Goal: Information Seeking & Learning: Learn about a topic

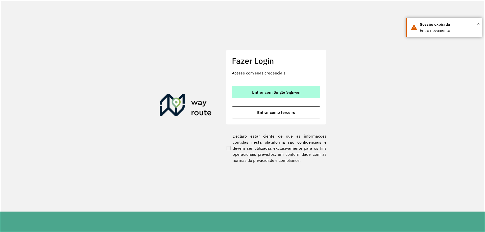
click at [271, 91] on span "Entrar com Single Sign-on" at bounding box center [276, 92] width 48 height 4
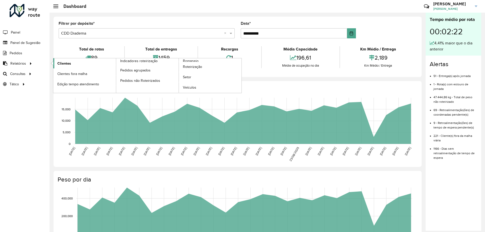
click at [73, 68] on link "Clientes" at bounding box center [84, 63] width 63 height 10
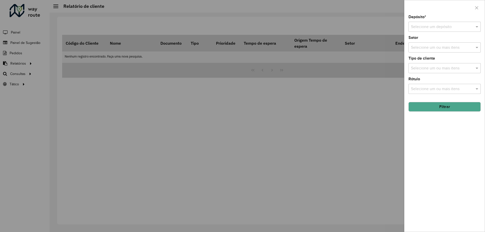
click at [442, 29] on input "text" at bounding box center [439, 27] width 57 height 6
click at [430, 48] on span "CDD Diadema" at bounding box center [423, 50] width 25 height 4
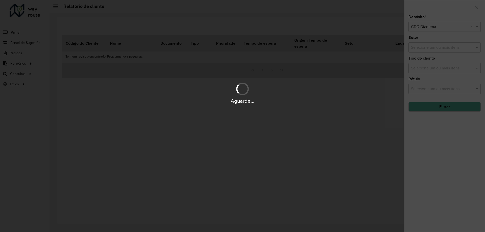
click at [430, 48] on div "Aguarde..." at bounding box center [242, 116] width 485 height 232
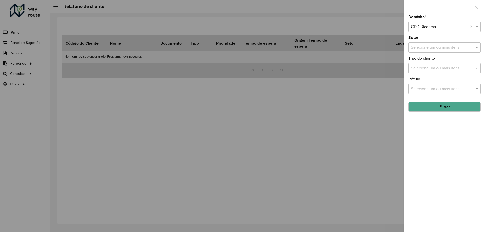
click at [430, 48] on input "text" at bounding box center [442, 48] width 65 height 6
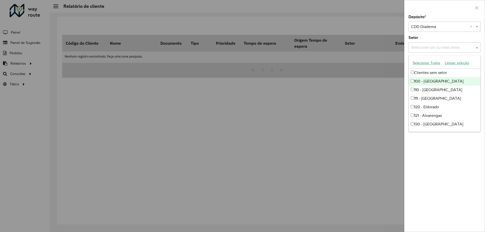
click at [453, 83] on div "100 - Jardim Iporanga" at bounding box center [445, 81] width 72 height 9
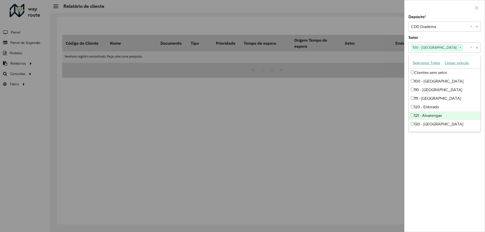
click at [445, 118] on div "121 - Alvarengas" at bounding box center [445, 116] width 72 height 9
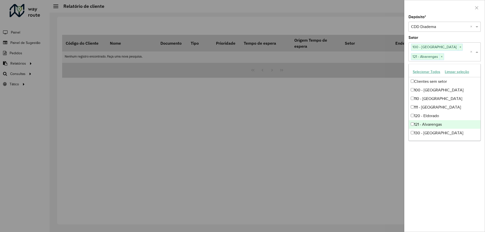
click at [433, 127] on div "121 - Alvarengas" at bounding box center [445, 124] width 72 height 9
click at [440, 178] on div "Depósito * Selecione um depósito × CDD Diadema × Setor Selecione um ou mais ite…" at bounding box center [445, 123] width 80 height 217
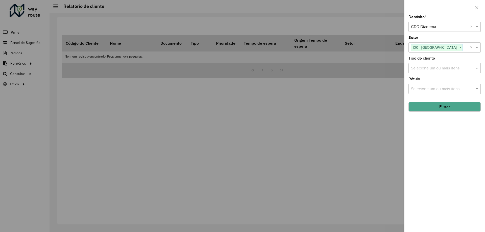
click at [432, 69] on input "text" at bounding box center [442, 68] width 65 height 6
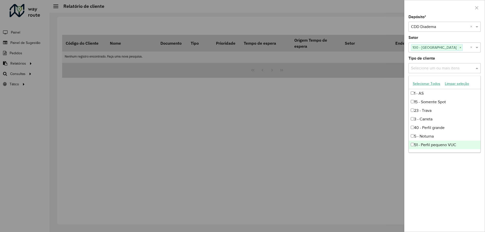
click at [463, 230] on div "Depósito * Selecione um depósito × CDD Diadema × Setor Selecione um ou mais ite…" at bounding box center [445, 123] width 80 height 217
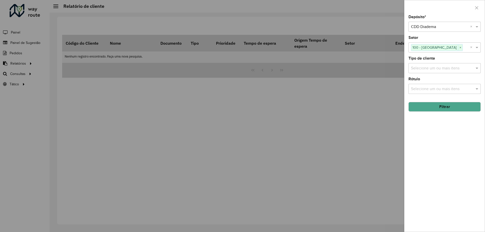
click at [435, 110] on button "Filtrar" at bounding box center [445, 107] width 72 height 10
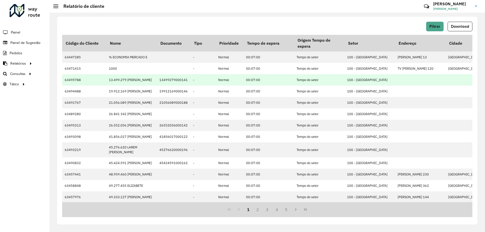
scroll to position [129, 0]
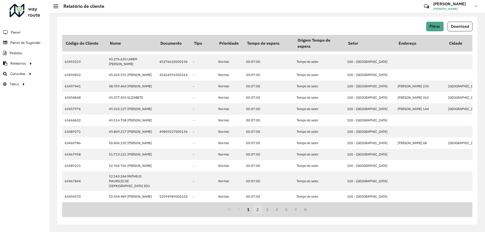
click at [261, 210] on button "2" at bounding box center [258, 210] width 10 height 10
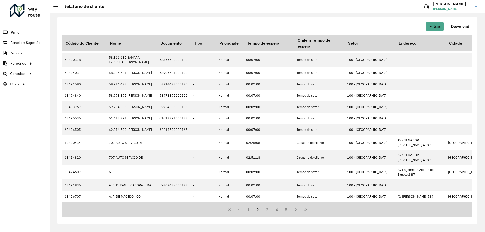
scroll to position [0, 0]
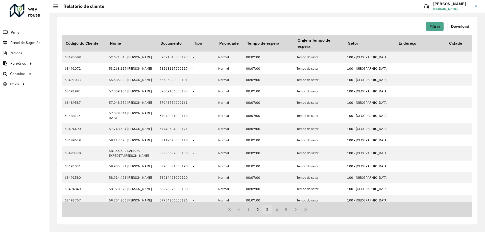
click at [268, 208] on button "3" at bounding box center [268, 210] width 10 height 10
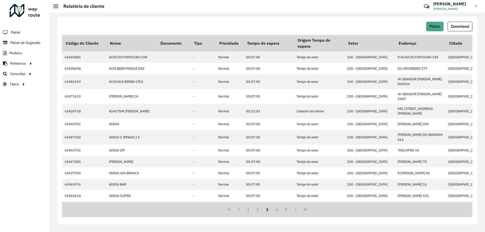
click at [271, 209] on button "3" at bounding box center [268, 210] width 10 height 10
click at [277, 210] on button "4" at bounding box center [277, 210] width 10 height 10
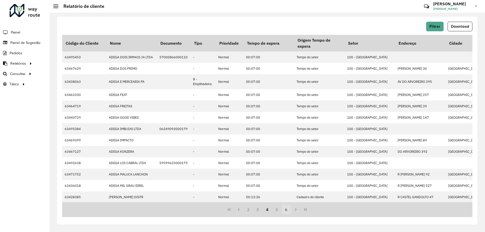
click at [289, 209] on button "6" at bounding box center [287, 210] width 10 height 10
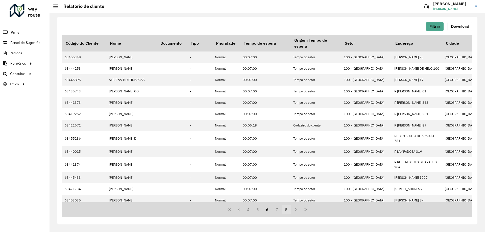
click at [289, 210] on button "8" at bounding box center [287, 210] width 10 height 10
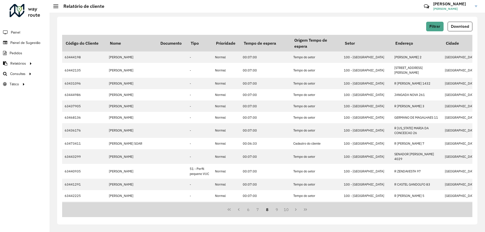
click at [270, 208] on button "8" at bounding box center [268, 210] width 10 height 10
click at [433, 30] on button "Filtrar" at bounding box center [435, 27] width 17 height 10
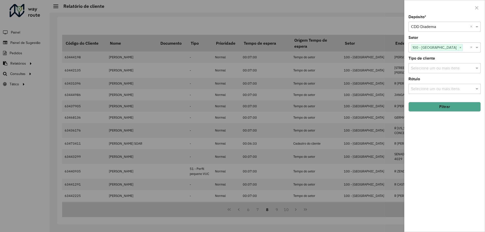
click at [431, 68] on input "text" at bounding box center [442, 68] width 65 height 6
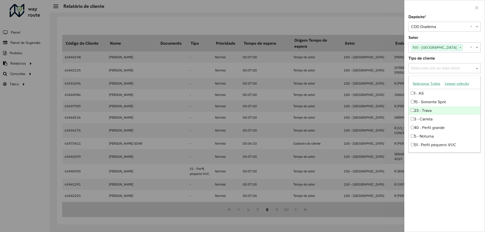
click at [436, 110] on div "23 - Trava" at bounding box center [445, 110] width 72 height 9
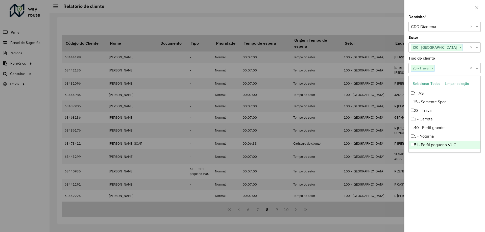
click at [454, 173] on div "Depósito * Selecione um depósito × CDD Diadema × Setor Selecione um ou mais ite…" at bounding box center [445, 123] width 80 height 217
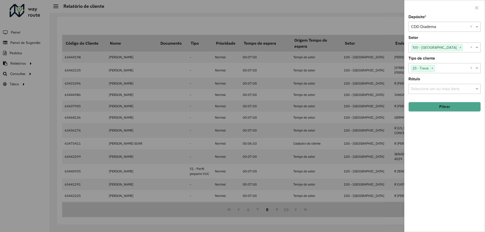
click at [442, 101] on hb-field-button "Filtrar" at bounding box center [445, 105] width 72 height 14
click at [441, 102] on button "Filtrar" at bounding box center [445, 107] width 72 height 10
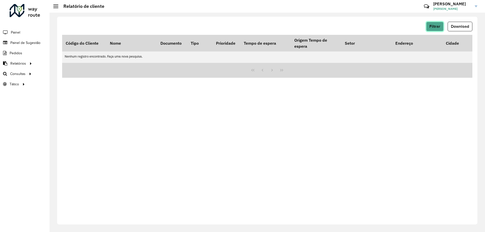
click at [438, 29] on button "Filtrar" at bounding box center [435, 27] width 17 height 10
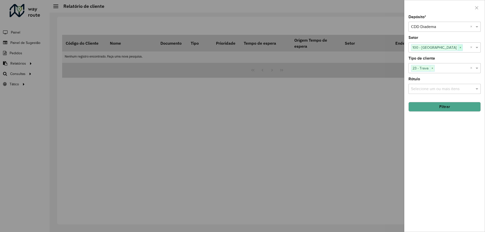
click at [458, 48] on span "×" at bounding box center [460, 48] width 5 height 6
click at [452, 151] on div "Depósito * Selecione um depósito × CDD Diadema × Setor Selecione um ou mais ite…" at bounding box center [445, 123] width 80 height 217
click at [444, 112] on div "Depósito * Selecione um depósito × CDD Diadema × Setor Selecione um ou mais ite…" at bounding box center [445, 123] width 80 height 217
click at [445, 109] on button "Filtrar" at bounding box center [445, 107] width 72 height 10
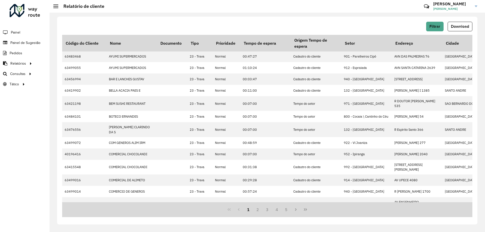
scroll to position [99, 0]
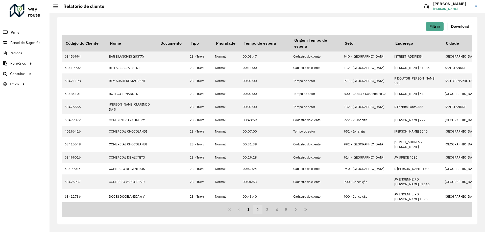
click at [256, 209] on button "2" at bounding box center [258, 210] width 10 height 10
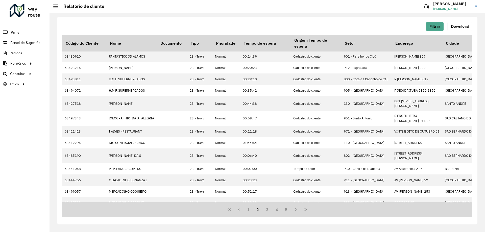
scroll to position [112, 0]
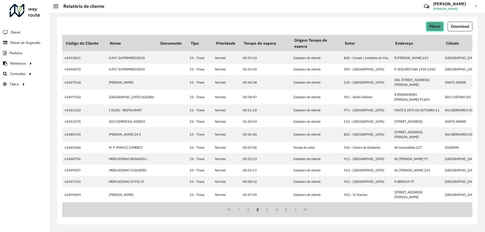
click at [437, 27] on span "Filtrar" at bounding box center [435, 26] width 11 height 4
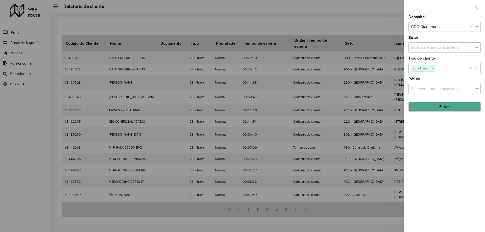
click at [440, 45] on input "text" at bounding box center [442, 48] width 65 height 6
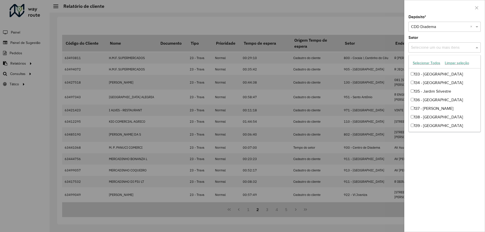
scroll to position [101, 0]
click at [434, 111] on div "140 - Taboão" at bounding box center [445, 109] width 72 height 9
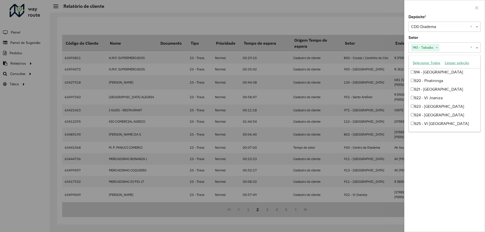
scroll to position [455, 0]
click at [445, 99] on div "940 - Jardim Imperador" at bounding box center [445, 99] width 72 height 9
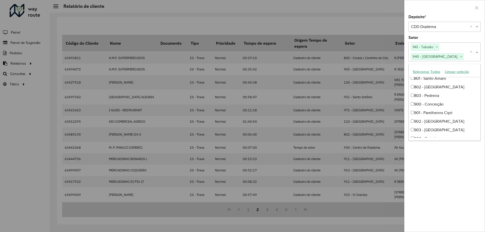
scroll to position [253, 0]
click at [448, 96] on div "800 - Cocaia \ Cantinho do Céu" at bounding box center [445, 95] width 72 height 9
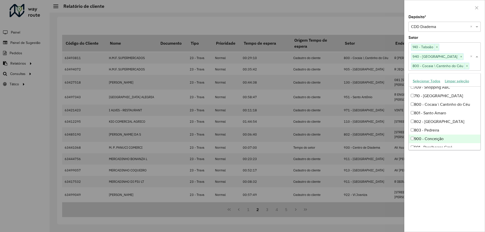
click at [456, 182] on div "Depósito * Selecione um depósito × CDD Diadema × Setor Selecione um ou mais ite…" at bounding box center [445, 123] width 80 height 217
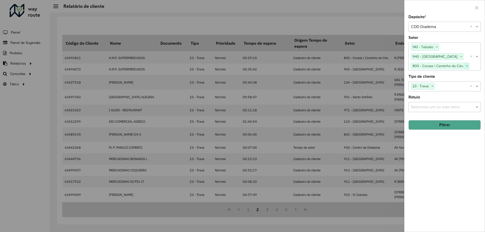
click at [468, 67] on span "×" at bounding box center [467, 66] width 5 height 6
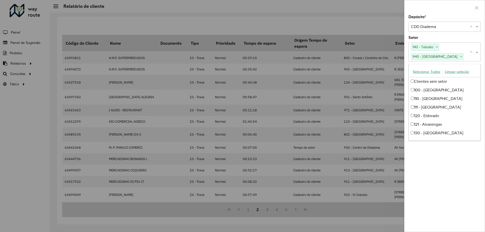
click at [480, 52] on span at bounding box center [478, 52] width 6 height 6
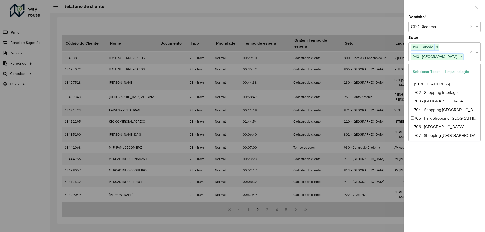
scroll to position [254, 0]
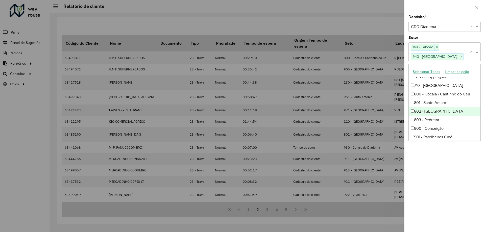
click at [438, 112] on div "802 - Parque Esmeralda" at bounding box center [445, 111] width 72 height 9
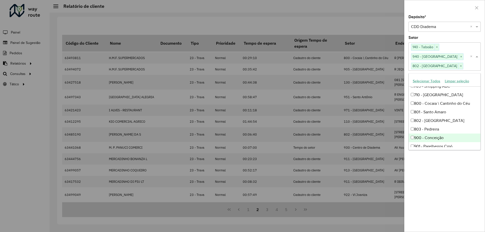
click at [465, 194] on div "Depósito * Selecione um depósito × CDD Diadema × Setor Selecione um ou mais ite…" at bounding box center [445, 123] width 80 height 217
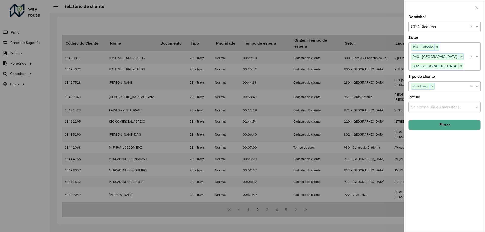
click at [442, 125] on button "Filtrar" at bounding box center [445, 125] width 72 height 10
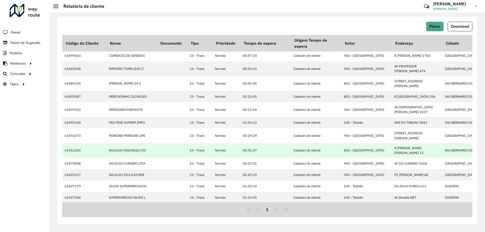
scroll to position [0, 0]
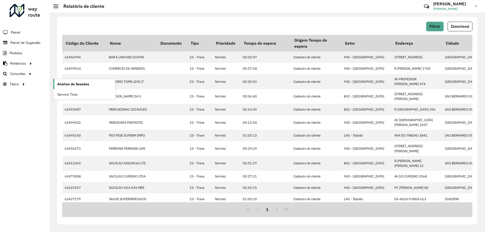
click at [100, 86] on link "Análise de Sessões" at bounding box center [84, 84] width 62 height 10
click at [66, 94] on span "Service Time" at bounding box center [67, 94] width 21 height 5
click at [84, 75] on link "Roteirização" at bounding box center [84, 74] width 62 height 10
click at [18, 34] on span "Painel" at bounding box center [16, 32] width 10 height 5
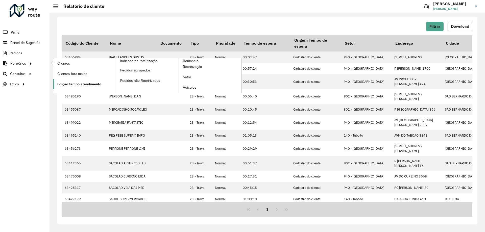
click at [90, 83] on span "Edição tempo atendimento" at bounding box center [79, 84] width 44 height 5
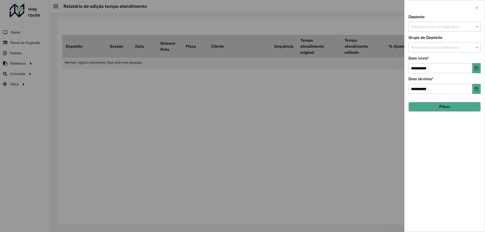
click at [447, 28] on input "text" at bounding box center [442, 27] width 65 height 6
click at [432, 56] on div "AS - DIADEMA" at bounding box center [445, 52] width 72 height 9
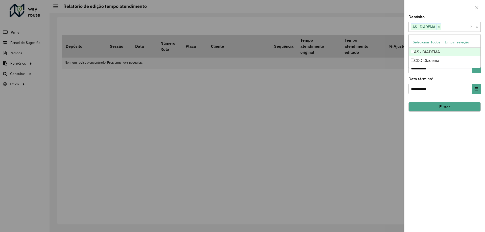
click at [432, 56] on div "AS - DIADEMA" at bounding box center [445, 52] width 72 height 9
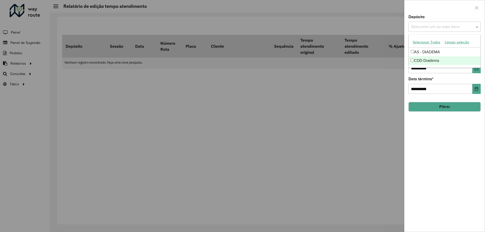
click at [430, 61] on div "CDD Diadema" at bounding box center [445, 60] width 72 height 9
click at [442, 150] on div "**********" at bounding box center [445, 123] width 80 height 217
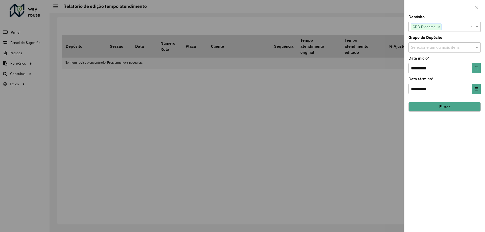
click at [430, 44] on div "Selecione um ou mais itens" at bounding box center [445, 47] width 72 height 10
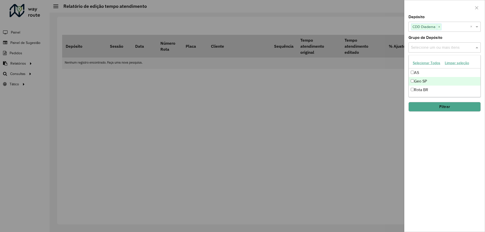
click at [425, 78] on div "Geo SP" at bounding box center [445, 81] width 72 height 9
click at [451, 165] on div "**********" at bounding box center [445, 123] width 80 height 217
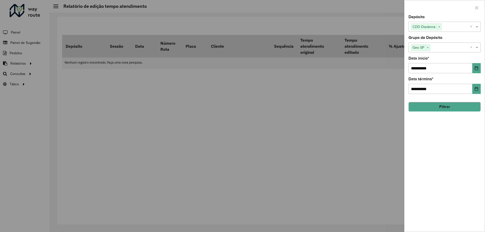
click at [441, 110] on button "Filtrar" at bounding box center [445, 107] width 72 height 10
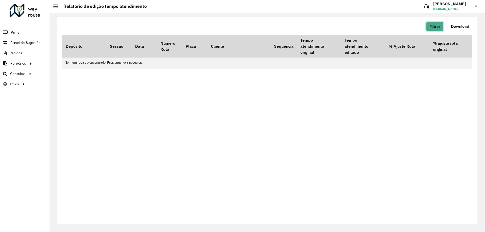
click at [437, 26] on span "Filtrar" at bounding box center [435, 26] width 11 height 4
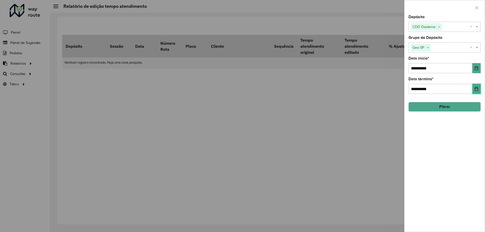
click at [475, 91] on icon "Choose Date" at bounding box center [477, 89] width 4 height 4
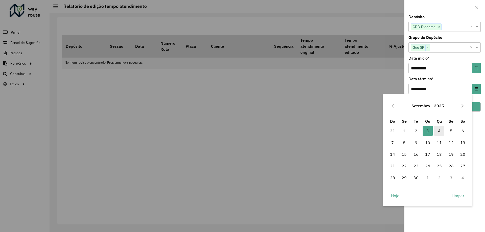
click at [437, 131] on span "4" at bounding box center [440, 131] width 10 height 10
type input "**********"
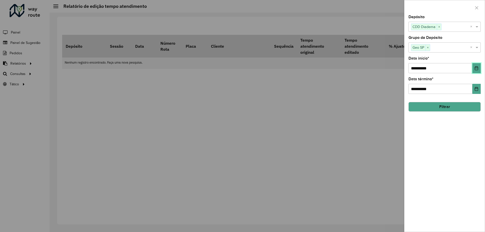
click at [478, 66] on button "Choose Date" at bounding box center [477, 68] width 8 height 10
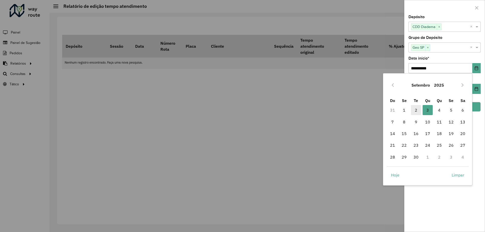
click at [417, 110] on span "2" at bounding box center [416, 110] width 10 height 10
type input "**********"
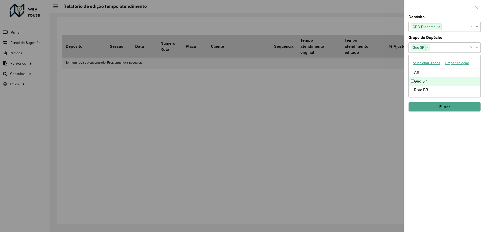
click at [477, 46] on span at bounding box center [478, 48] width 6 height 6
click at [423, 89] on div "Rota BR" at bounding box center [445, 90] width 72 height 9
click at [428, 130] on div "**********" at bounding box center [445, 123] width 80 height 217
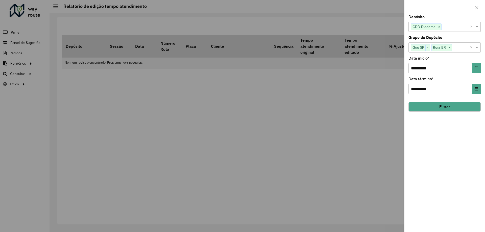
click at [432, 110] on button "Filtrar" at bounding box center [445, 107] width 72 height 10
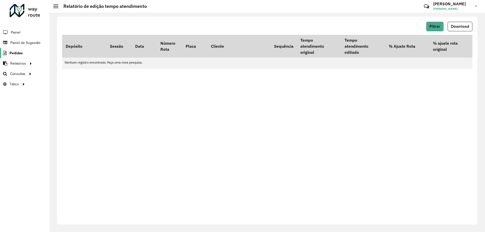
click at [19, 55] on span "Pedidos" at bounding box center [16, 53] width 13 height 5
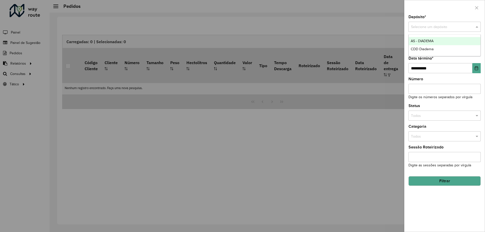
click at [428, 24] on input "text" at bounding box center [439, 27] width 57 height 6
click at [423, 49] on span "CDD Diadema" at bounding box center [422, 49] width 23 height 4
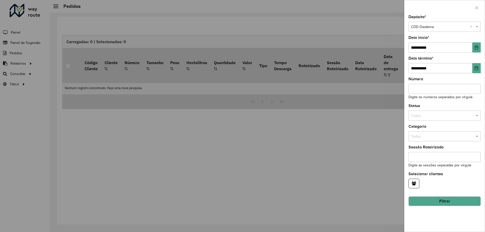
click at [435, 89] on input "Número" at bounding box center [445, 89] width 72 height 10
click at [435, 114] on input "text" at bounding box center [439, 116] width 57 height 6
click at [428, 132] on span "Roteirizado" at bounding box center [420, 130] width 18 height 4
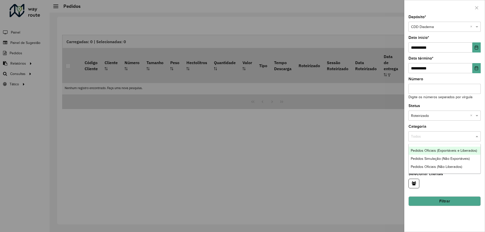
click at [436, 141] on div "Todos" at bounding box center [445, 136] width 72 height 10
click at [435, 138] on input "text" at bounding box center [439, 137] width 57 height 6
click at [447, 179] on div "Selecionar clientes" at bounding box center [445, 180] width 72 height 16
click at [439, 201] on button "Filtrar" at bounding box center [445, 202] width 72 height 10
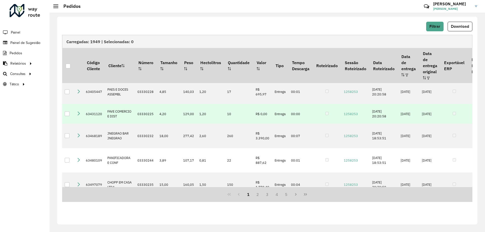
scroll to position [126, 0]
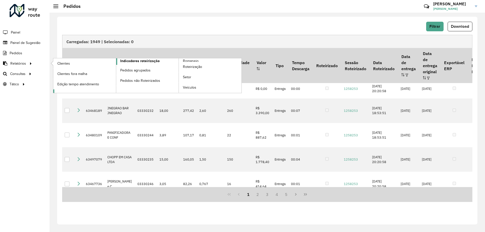
click at [146, 60] on span "Indicadores roteirização" at bounding box center [139, 60] width 39 height 5
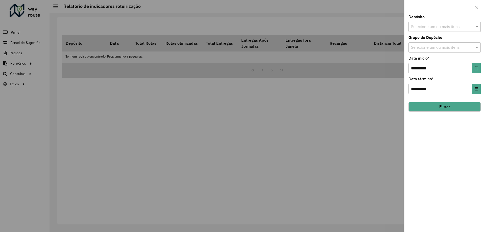
click at [437, 27] on input "text" at bounding box center [442, 27] width 65 height 6
click at [431, 59] on div "CDD Diadema" at bounding box center [445, 60] width 72 height 9
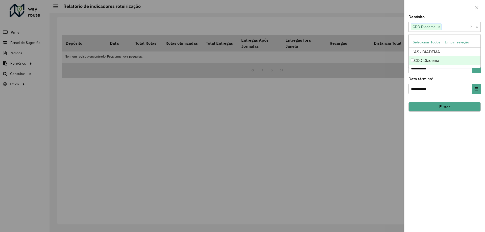
click at [441, 151] on div "**********" at bounding box center [445, 123] width 80 height 217
click at [428, 41] on div "Grupo de Depósito Selecione um ou mais itens" at bounding box center [445, 44] width 72 height 17
click at [428, 43] on div "Selecione um ou mais itens" at bounding box center [445, 47] width 72 height 10
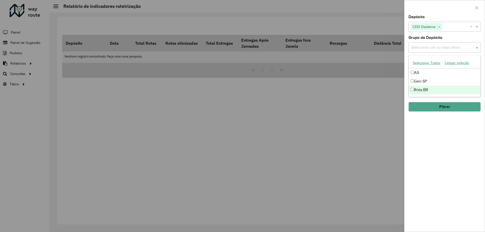
click at [421, 93] on div "Rota BR" at bounding box center [445, 90] width 72 height 9
click at [434, 144] on div "**********" at bounding box center [445, 123] width 80 height 217
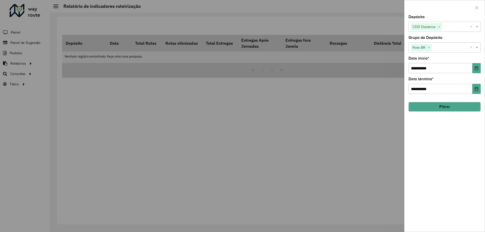
click at [441, 111] on button "Filtrar" at bounding box center [445, 107] width 72 height 10
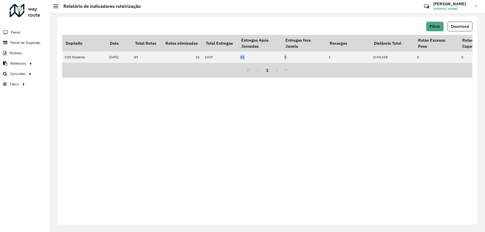
drag, startPoint x: 239, startPoint y: 59, endPoint x: 391, endPoint y: 68, distance: 153.0
click at [394, 68] on div "1" at bounding box center [267, 70] width 411 height 15
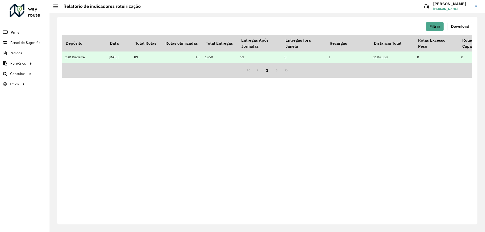
click at [104, 59] on td "CDD Diadema" at bounding box center [84, 57] width 44 height 11
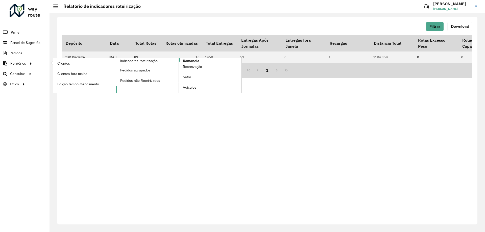
click at [200, 60] on link "Romaneio" at bounding box center [179, 75] width 126 height 35
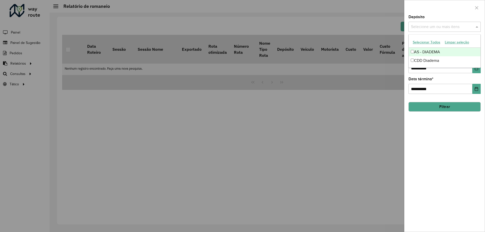
click at [464, 27] on input "text" at bounding box center [442, 27] width 65 height 6
click at [435, 30] on div "Selecione um ou mais itens" at bounding box center [445, 27] width 72 height 10
click at [420, 26] on input "text" at bounding box center [442, 27] width 65 height 6
click at [463, 28] on input "text" at bounding box center [442, 27] width 65 height 6
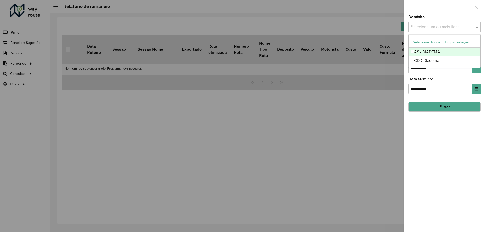
click at [463, 28] on input "text" at bounding box center [442, 27] width 65 height 6
click at [460, 16] on div "Depósito Selecione um ou mais itens" at bounding box center [445, 23] width 72 height 17
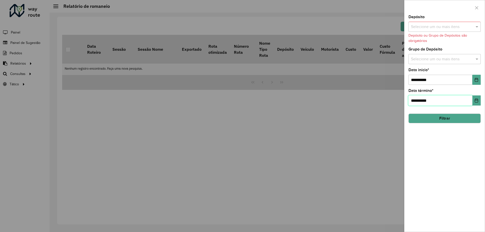
click at [444, 104] on input "**********" at bounding box center [441, 101] width 64 height 10
click at [439, 109] on div "**********" at bounding box center [445, 123] width 80 height 217
click at [436, 172] on div "**********" at bounding box center [445, 123] width 80 height 217
click at [451, 29] on input "text" at bounding box center [442, 27] width 65 height 6
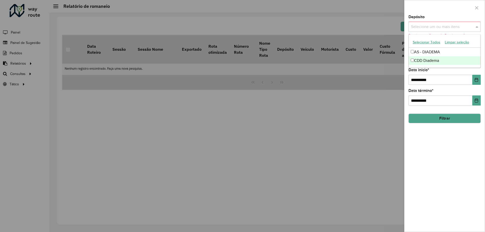
click at [427, 61] on div "CDD Diadema" at bounding box center [445, 60] width 72 height 9
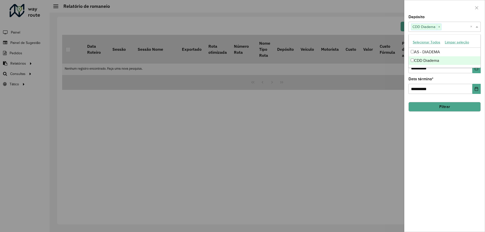
drag, startPoint x: 459, startPoint y: 161, endPoint x: 450, endPoint y: 146, distance: 17.3
click at [459, 161] on div "**********" at bounding box center [445, 123] width 80 height 217
click at [432, 48] on input "text" at bounding box center [442, 48] width 65 height 6
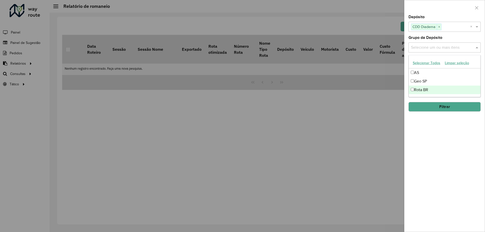
click at [421, 90] on div "Rota BR" at bounding box center [445, 90] width 72 height 9
click at [451, 148] on div "**********" at bounding box center [445, 123] width 80 height 217
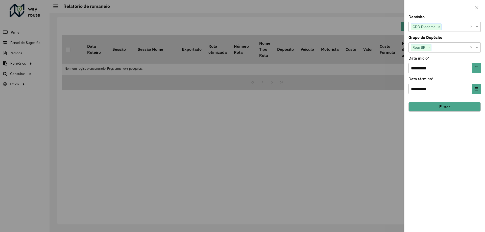
click at [446, 107] on button "Filtrar" at bounding box center [445, 107] width 72 height 10
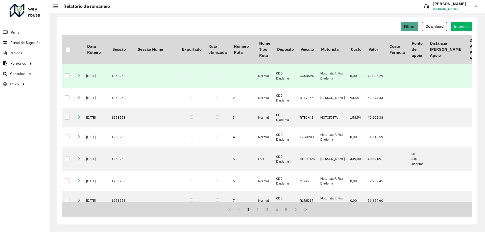
click at [296, 75] on td "CDD Diadema" at bounding box center [286, 76] width 24 height 25
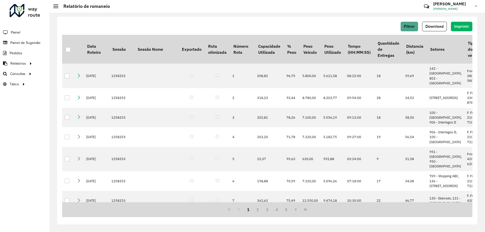
scroll to position [0, 369]
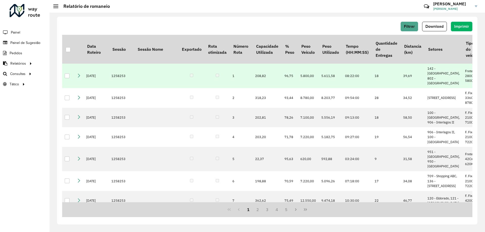
click at [77, 74] on icon at bounding box center [79, 76] width 4 height 4
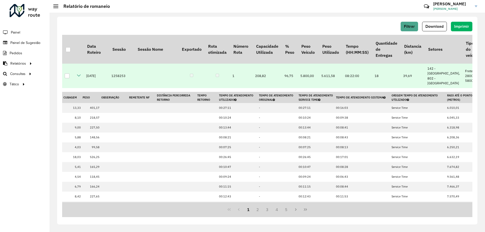
click at [77, 74] on icon at bounding box center [79, 76] width 4 height 4
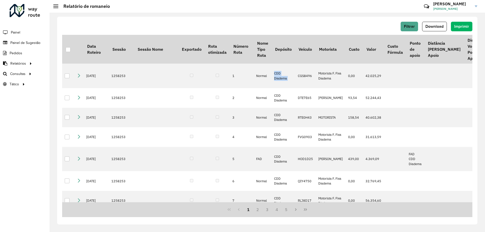
scroll to position [0, 0]
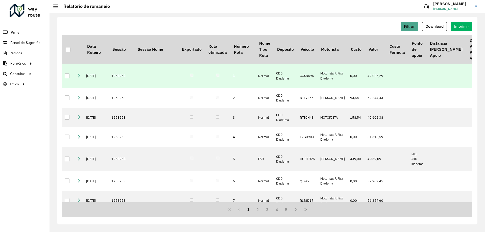
click at [81, 74] on td at bounding box center [78, 76] width 9 height 25
click at [78, 74] on icon at bounding box center [79, 76] width 4 height 4
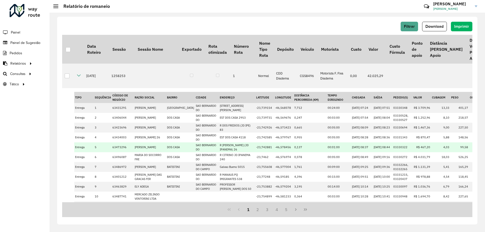
scroll to position [202, 0]
click at [172, 151] on td "DOS CASA" at bounding box center [180, 148] width 29 height 10
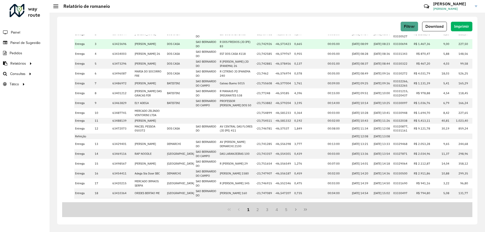
scroll to position [936, 0]
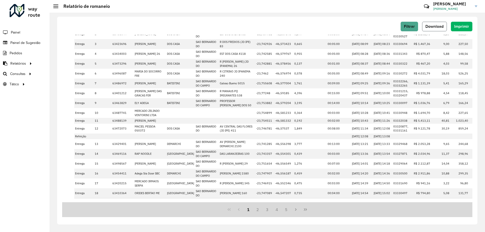
click at [430, 26] on span "Download" at bounding box center [435, 26] width 18 height 4
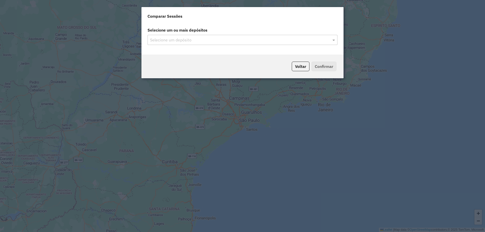
click at [205, 37] on input "text" at bounding box center [240, 40] width 183 height 6
click at [176, 40] on input "text" at bounding box center [240, 40] width 183 height 6
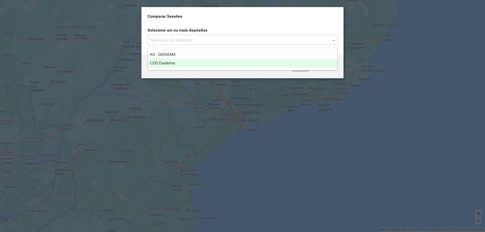
click at [165, 63] on span "CDD Diadema" at bounding box center [162, 63] width 25 height 4
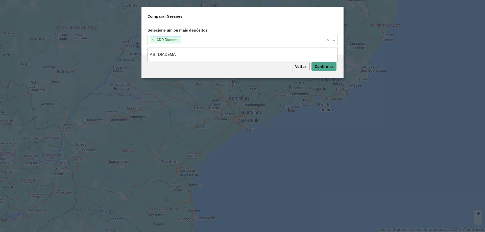
click at [209, 75] on div "Voltar Confirmar" at bounding box center [243, 67] width 202 height 24
click at [322, 71] on button "Confirmar" at bounding box center [324, 67] width 25 height 10
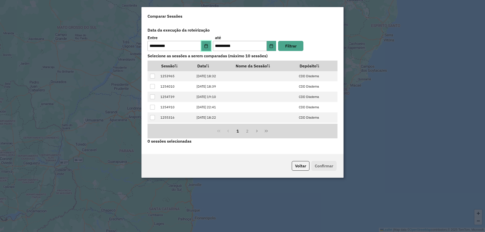
click at [207, 46] on icon "Choose Date" at bounding box center [206, 46] width 3 height 4
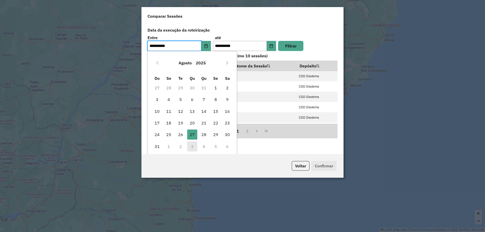
click at [195, 146] on td "3" at bounding box center [193, 147] width 12 height 12
click at [227, 60] on button "Next Month" at bounding box center [227, 63] width 8 height 8
click at [194, 87] on span "3" at bounding box center [192, 88] width 10 height 10
type input "**********"
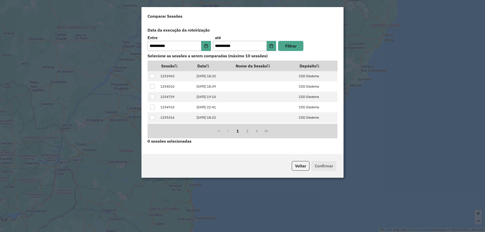
click at [305, 23] on div "**********" at bounding box center [243, 88] width 202 height 131
click at [293, 47] on button "Filtrar" at bounding box center [290, 46] width 25 height 10
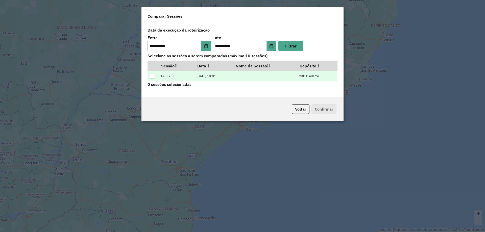
click at [154, 78] on div at bounding box center [152, 76] width 5 height 5
click at [322, 110] on button "Confirmar" at bounding box center [324, 109] width 25 height 10
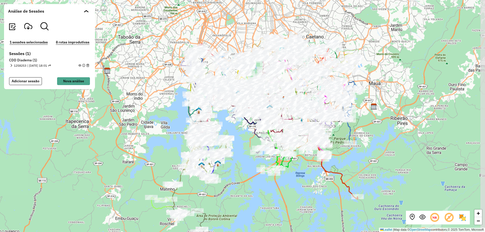
drag, startPoint x: 251, startPoint y: 195, endPoint x: 219, endPoint y: 192, distance: 32.0
click at [219, 192] on div "+ − Leaflet | Map data © OpenStreetMap contributors,© 2025 TomTom, Microsoft" at bounding box center [242, 116] width 485 height 232
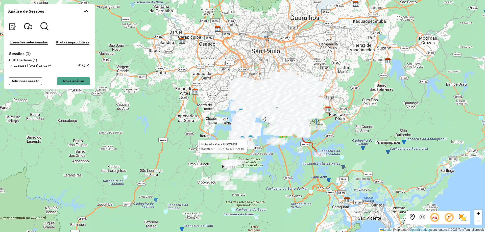
click at [11, 65] on em at bounding box center [11, 65] width 3 height 3
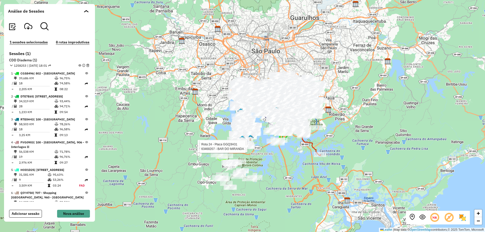
click at [86, 119] on div "3 - RTE0H43 | 100 - Jardim Iporanga 58,503 KM 78,26% / 18 96,58% = 3,25 KM 09:13" at bounding box center [49, 127] width 79 height 23
click at [85, 120] on icon at bounding box center [86, 119] width 3 height 3
click at [34, 123] on td "58,503 KM" at bounding box center [37, 124] width 36 height 5
click at [83, 130] on td "96,58%" at bounding box center [72, 129] width 26 height 5
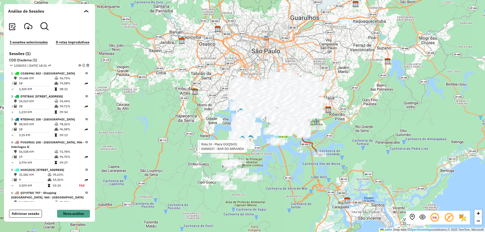
click at [85, 130] on icon at bounding box center [86, 129] width 3 height 3
click at [85, 120] on icon at bounding box center [86, 119] width 3 height 3
click at [86, 98] on icon at bounding box center [86, 96] width 3 height 3
click at [85, 74] on icon at bounding box center [86, 73] width 3 height 3
click at [79, 66] on em at bounding box center [79, 65] width 3 height 3
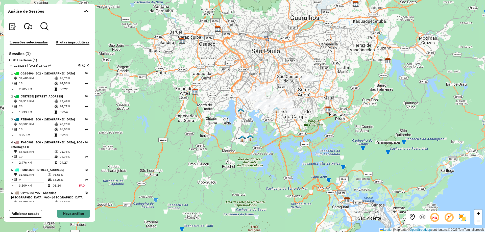
click at [85, 119] on icon at bounding box center [86, 119] width 3 height 3
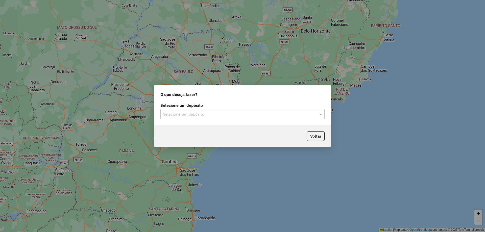
click at [225, 114] on input "text" at bounding box center [237, 115] width 149 height 6
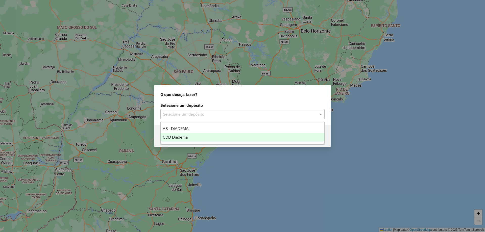
click at [187, 136] on span "CDD Diadema" at bounding box center [175, 137] width 25 height 4
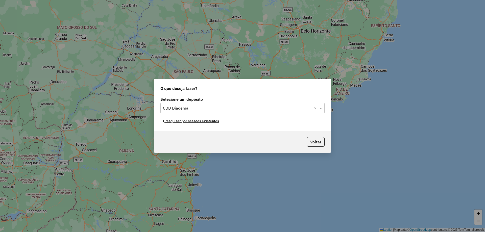
click at [207, 123] on button "Pesquisar por sessões existentes" at bounding box center [191, 121] width 61 height 8
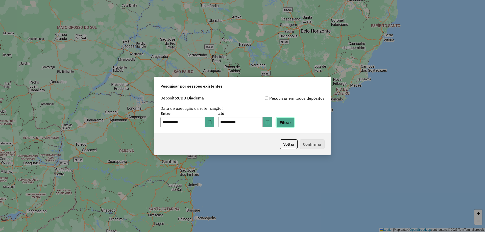
click at [295, 123] on button "Filtrar" at bounding box center [286, 123] width 18 height 10
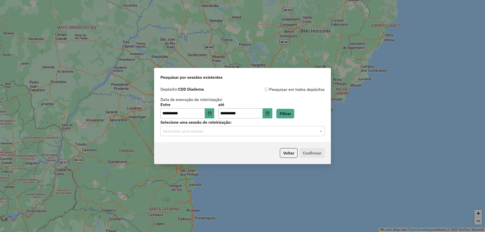
click at [202, 133] on hb-app "**********" at bounding box center [242, 116] width 485 height 232
click at [196, 130] on input "text" at bounding box center [237, 131] width 149 height 6
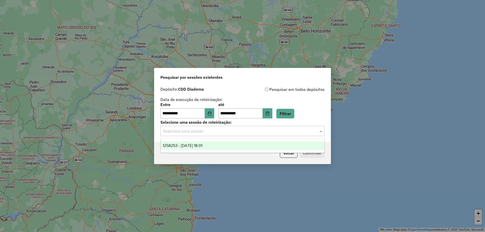
click at [186, 144] on span "1258253 - 03/09/2025 18:01" at bounding box center [183, 146] width 40 height 4
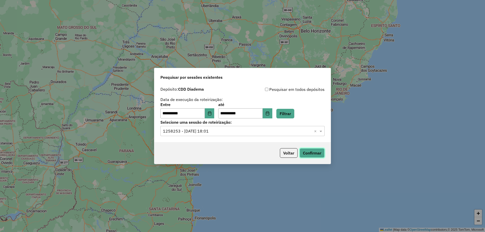
click at [306, 153] on button "Confirmar" at bounding box center [312, 153] width 25 height 10
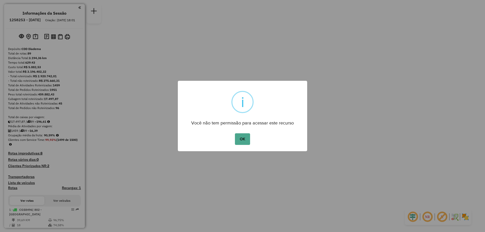
click at [247, 138] on button "OK" at bounding box center [242, 140] width 15 height 12
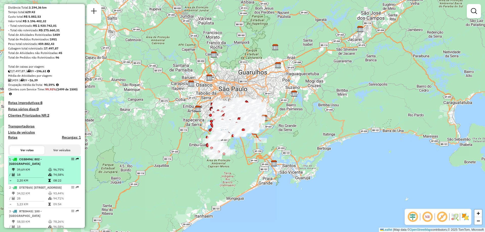
scroll to position [76, 0]
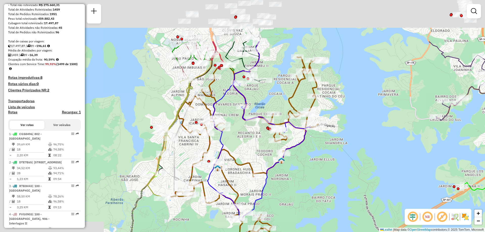
drag, startPoint x: 227, startPoint y: 129, endPoint x: 353, endPoint y: 183, distance: 137.1
click at [353, 183] on div "Janela de atendimento Grade de atendimento Capacidade Transportadoras Veículos …" at bounding box center [242, 116] width 485 height 232
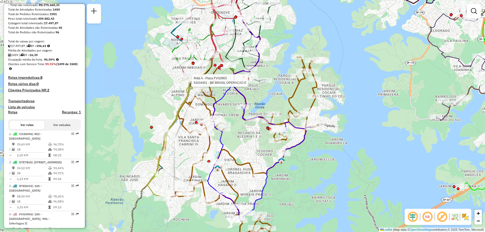
select select "**********"
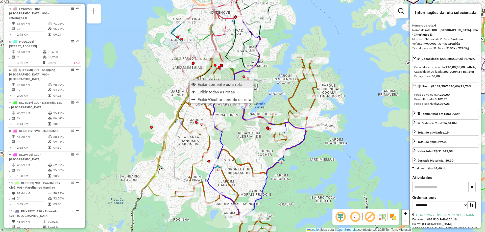
scroll to position [292, 0]
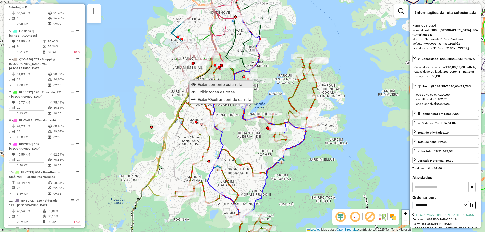
click at [201, 82] on span "Exibir somente esta rota" at bounding box center [220, 84] width 45 height 4
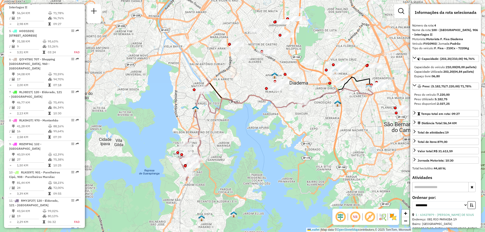
drag, startPoint x: 370, startPoint y: 96, endPoint x: 324, endPoint y: 109, distance: 47.6
click at [324, 109] on div "Janela de atendimento Grade de atendimento Capacidade Transportadoras Veículos …" at bounding box center [242, 116] width 485 height 232
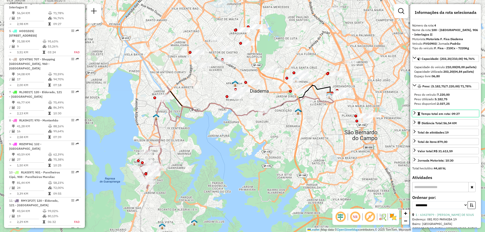
click at [414, 115] on icon at bounding box center [415, 113] width 4 height 4
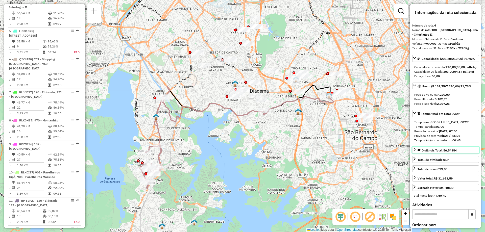
click at [414, 152] on icon at bounding box center [415, 150] width 4 height 4
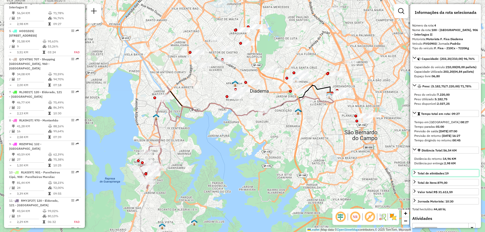
click at [414, 174] on icon at bounding box center [415, 173] width 2 height 4
click at [414, 197] on div "Capacidade: (203,20/210,00) 96,76% Capacidade do veículo: 210,00 (05,00 pallets…" at bounding box center [446, 135] width 67 height 161
click at [415, 175] on icon at bounding box center [415, 173] width 4 height 4
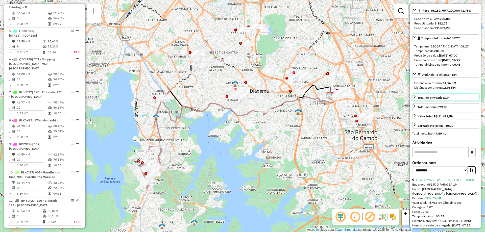
scroll to position [126, 0]
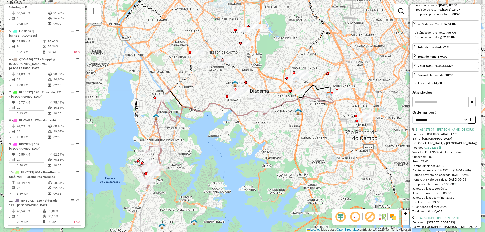
drag, startPoint x: 412, startPoint y: 184, endPoint x: 422, endPoint y: 185, distance: 10.1
click at [422, 185] on div "Informações da rota selecionada Número da rota: 4 Nome da rota: 100 - Jardim Ip…" at bounding box center [446, 116] width 71 height 224
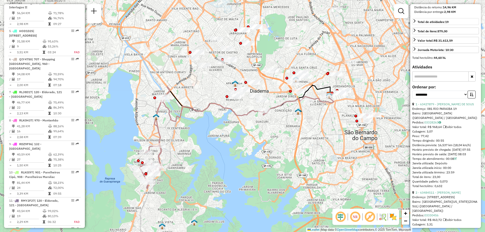
drag, startPoint x: 414, startPoint y: 169, endPoint x: 457, endPoint y: 182, distance: 44.7
click at [457, 182] on div "1 - 63427879 - MARIA ELIANE DE SOUS Endereço: 081 RIO PARAIBA 19 Bairro: VILA D…" at bounding box center [446, 145] width 67 height 86
click at [467, 184] on div "Quantidade pallets: 0,073" at bounding box center [446, 182] width 67 height 5
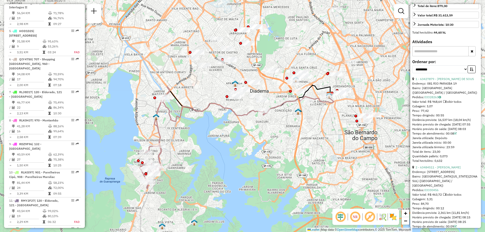
drag, startPoint x: 439, startPoint y: 214, endPoint x: 444, endPoint y: 213, distance: 5.4
click at [444, 211] on div "Tempo dirigindo: 00:12" at bounding box center [446, 208] width 67 height 5
click at [452, 211] on div "Tempo dirigindo: 00:12" at bounding box center [446, 208] width 67 height 5
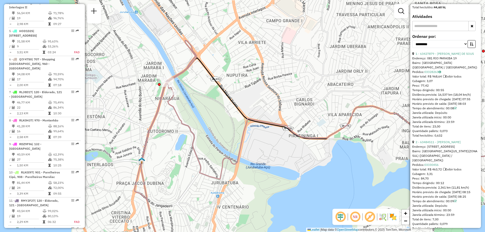
scroll to position [228, 0]
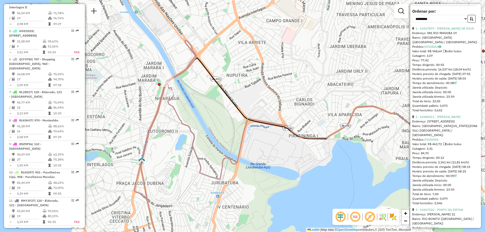
click at [456, 178] on icon at bounding box center [455, 176] width 3 height 3
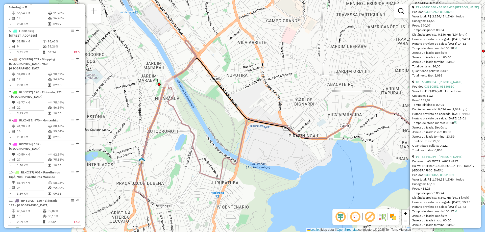
scroll to position [1752, 0]
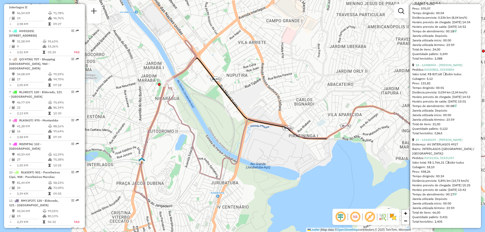
drag, startPoint x: 467, startPoint y: 191, endPoint x: 479, endPoint y: 189, distance: 12.0
click at [479, 189] on div "Informações da rota selecionada Número da rota: 4 Nome da rota: 100 - Jardim Ip…" at bounding box center [446, 116] width 71 height 224
click at [472, 190] on div "Horário previsto de saída: 03/09/2025 15:42" at bounding box center [446, 190] width 67 height 5
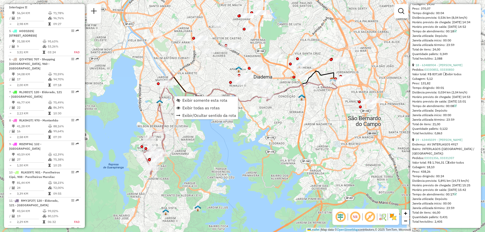
click at [319, 77] on icon at bounding box center [250, 86] width 168 height 31
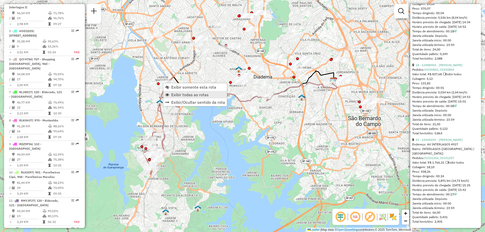
click at [197, 94] on span "Exibir todas as rotas" at bounding box center [189, 95] width 37 height 4
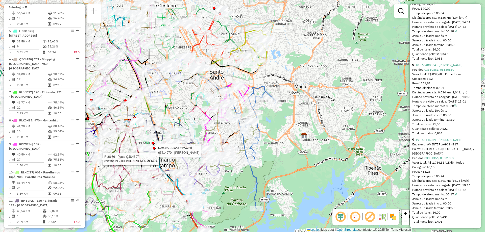
drag, startPoint x: 210, startPoint y: 83, endPoint x: 237, endPoint y: 77, distance: 27.9
click at [237, 77] on div "Rota 76 - Placa QJU4897 63496413 - JULIMILLY SUPERMERCA Rota 85 - Placa QIY4730…" at bounding box center [242, 116] width 485 height 232
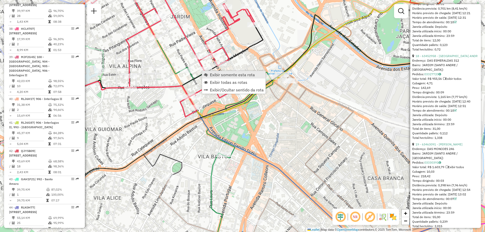
scroll to position [1754, 0]
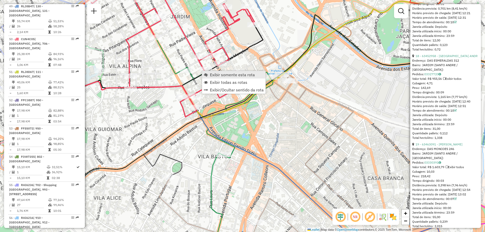
click at [211, 75] on span "Exibir somente esta rota" at bounding box center [232, 75] width 45 height 4
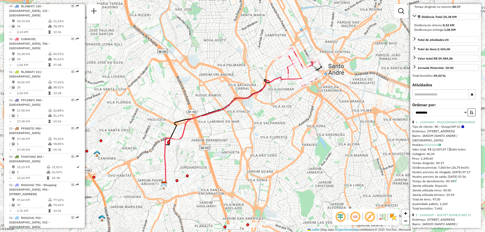
scroll to position [0, 0]
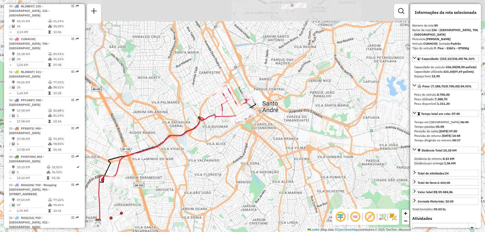
drag, startPoint x: 318, startPoint y: 109, endPoint x: 253, endPoint y: 146, distance: 74.0
click at [253, 146] on div "Janela de atendimento Grade de atendimento Capacidade Transportadoras Veículos …" at bounding box center [242, 116] width 485 height 232
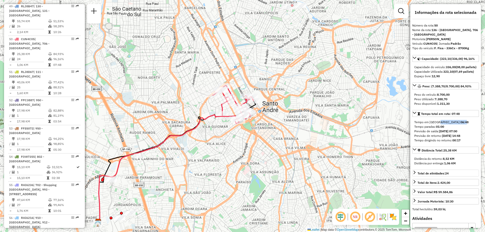
drag, startPoint x: 436, startPoint y: 131, endPoint x: 443, endPoint y: 130, distance: 7.1
click at [443, 125] on div "Tempo em rota: 06:48" at bounding box center [446, 122] width 63 height 5
drag, startPoint x: 453, startPoint y: 150, endPoint x: 463, endPoint y: 151, distance: 10.6
click at [463, 143] on div "Tempo dirigindo no retorno: 00:17" at bounding box center [446, 140] width 63 height 5
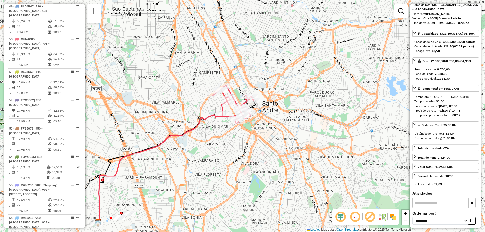
click at [470, 136] on div "Distância do retorno: 8,52 KM" at bounding box center [446, 133] width 63 height 5
click at [456, 151] on link "Total de atividades: 24" at bounding box center [446, 148] width 67 height 7
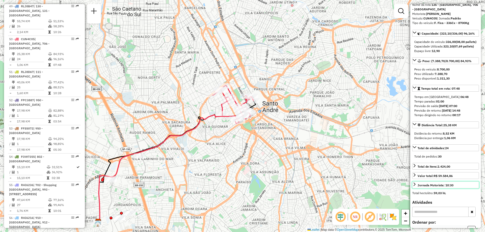
click at [453, 188] on div "Jornada Motorista: 10:30" at bounding box center [436, 185] width 36 height 5
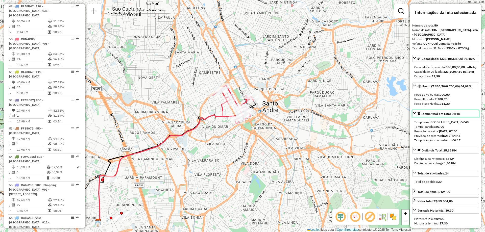
click at [448, 116] on span "Tempo total em rota: 07:48" at bounding box center [441, 114] width 39 height 4
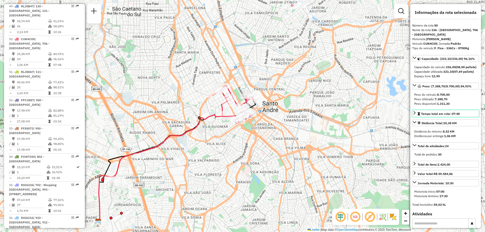
click at [448, 116] on span "Tempo total em rota: 07:48" at bounding box center [441, 114] width 39 height 4
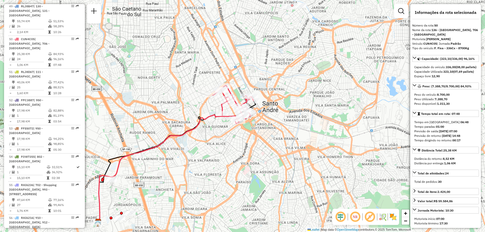
click at [452, 155] on div "Capacidade: (323,10/336,00) 96,16% Capacidade do veículo: 336,00 (08,00 pallets…" at bounding box center [446, 141] width 67 height 173
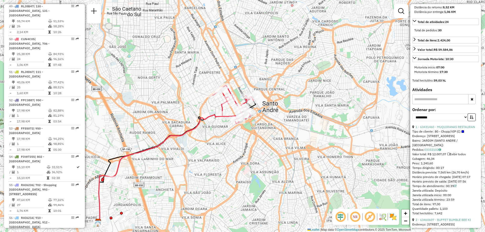
scroll to position [177, 0]
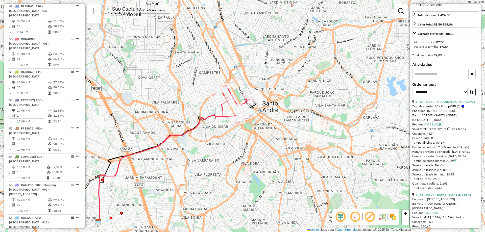
drag, startPoint x: 440, startPoint y: 146, endPoint x: 445, endPoint y: 146, distance: 5.3
click at [445, 145] on div "Tempo dirigindo: 00:17" at bounding box center [446, 143] width 67 height 5
drag, startPoint x: 414, startPoint y: 161, endPoint x: 431, endPoint y: 160, distance: 17.7
click at [431, 154] on div "Horário previsto de chegada: 03/09/2025 07:17" at bounding box center [446, 152] width 67 height 5
drag, startPoint x: 413, startPoint y: 169, endPoint x: 458, endPoint y: 171, distance: 44.8
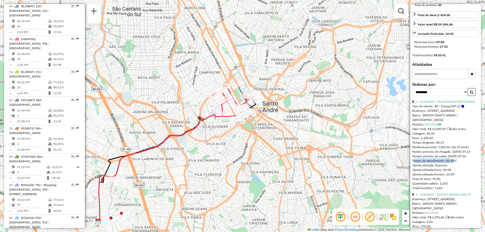
click at [458, 163] on div "Tempo de atendimento: 00:39" at bounding box center [446, 161] width 67 height 5
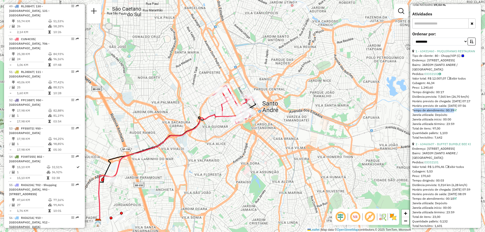
scroll to position [253, 0]
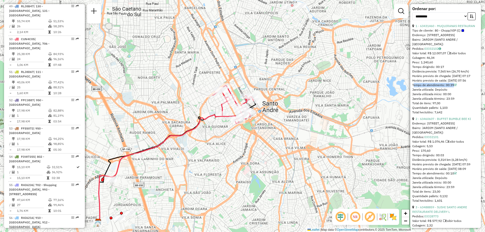
click at [456, 175] on icon at bounding box center [455, 173] width 3 height 3
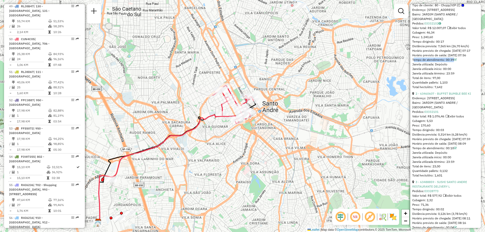
scroll to position [303, 0]
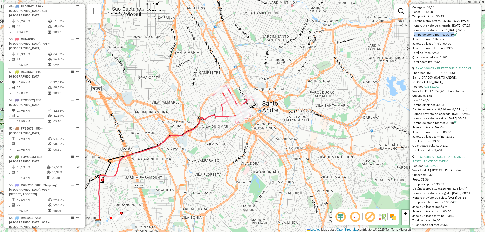
drag, startPoint x: 432, startPoint y: 180, endPoint x: 443, endPoint y: 180, distance: 10.4
click at [443, 173] on div "Valor total: R$ 577,92 Exibir todos" at bounding box center [446, 170] width 67 height 5
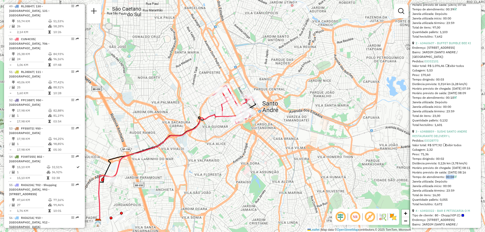
drag, startPoint x: 445, startPoint y: 191, endPoint x: 463, endPoint y: 192, distance: 17.7
click at [463, 180] on div "Tempo de atendimento: 00:04" at bounding box center [446, 177] width 67 height 5
click at [473, 193] on div "Janela utilizada término: 23:59" at bounding box center [446, 191] width 67 height 5
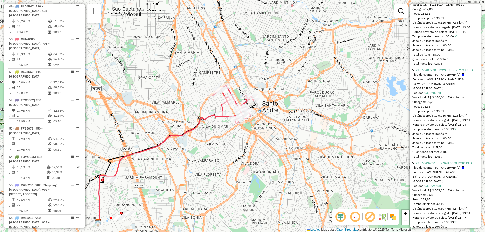
scroll to position [1840, 0]
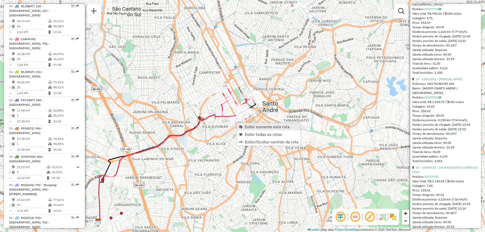
click at [256, 128] on span "Exibir somente esta rota" at bounding box center [267, 127] width 45 height 4
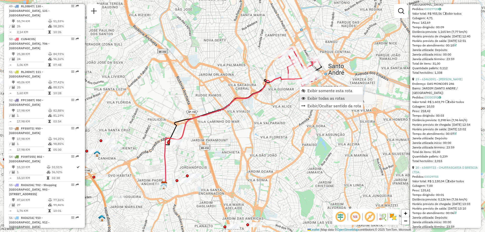
click at [316, 100] on span "Exibir todas as rotas" at bounding box center [326, 98] width 37 height 4
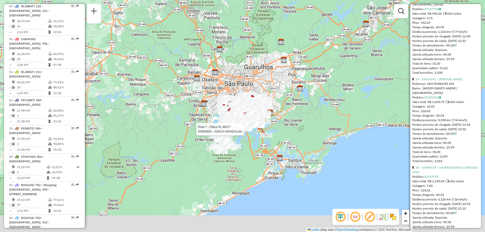
drag, startPoint x: 220, startPoint y: 190, endPoint x: 242, endPoint y: 136, distance: 58.7
click at [243, 132] on div at bounding box center [245, 129] width 13 height 5
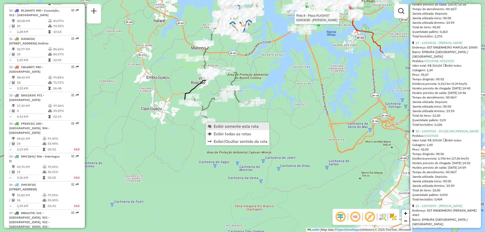
scroll to position [1057, 0]
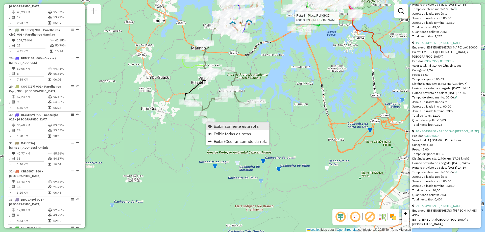
click at [222, 126] on span "Exibir somente esta rota" at bounding box center [236, 126] width 45 height 4
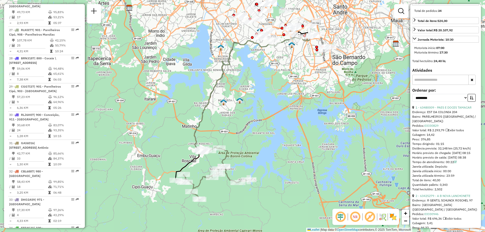
scroll to position [0, 0]
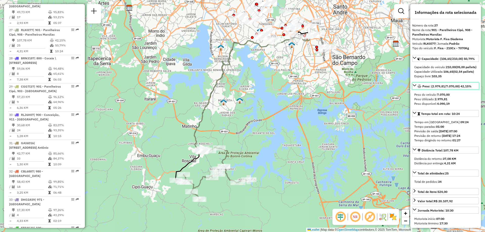
click at [416, 87] on icon at bounding box center [415, 85] width 4 height 4
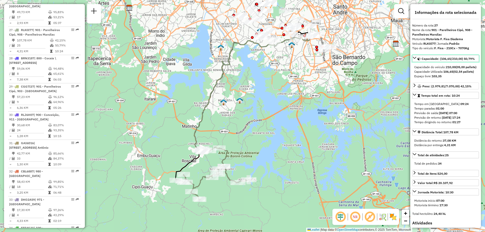
click at [414, 60] on icon at bounding box center [415, 58] width 4 height 4
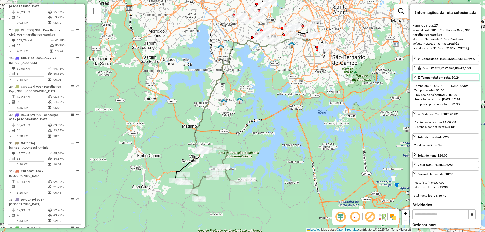
click at [415, 77] on icon at bounding box center [415, 77] width 4 height 4
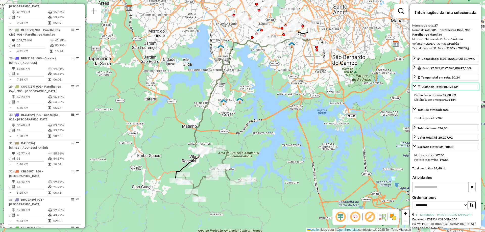
click at [416, 85] on icon at bounding box center [415, 86] width 4 height 4
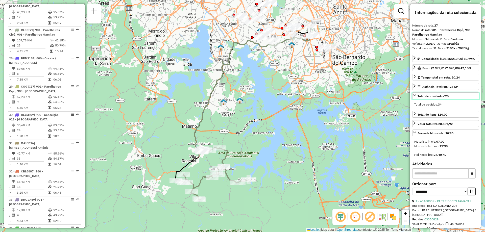
click at [415, 95] on icon at bounding box center [415, 95] width 4 height 4
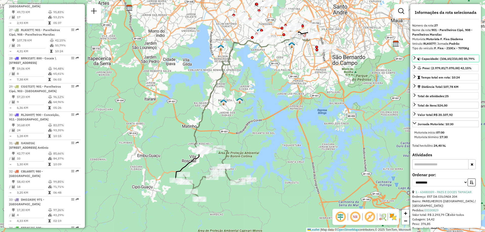
click at [424, 59] on span "Capacidade: (106,65/210,00) 50,79%" at bounding box center [448, 59] width 53 height 4
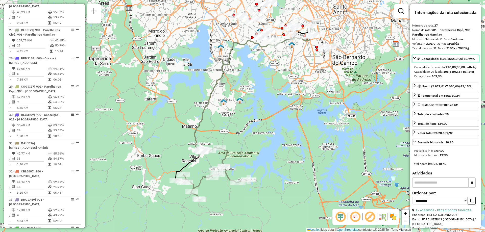
click at [424, 59] on span "Capacidade: (106,65/210,00) 50,79%" at bounding box center [448, 59] width 53 height 4
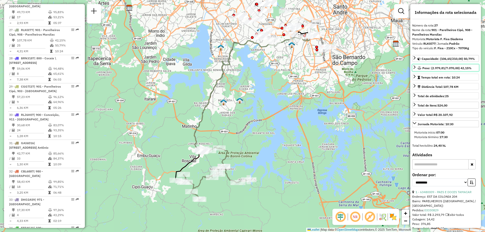
click at [422, 66] on div "Peso: (2.979,81/7.070,00) 42,15%" at bounding box center [445, 68] width 54 height 5
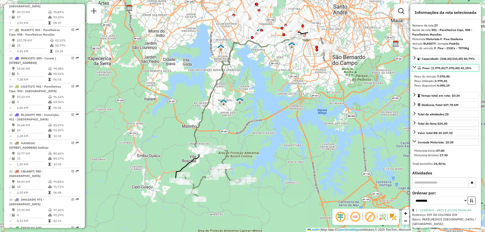
click at [422, 66] on div "Peso: (2.979,81/7.070,00) 42,15%" at bounding box center [445, 68] width 54 height 5
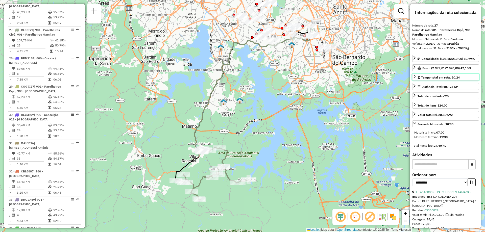
click at [426, 77] on span "Tempo total em rota: 10:24" at bounding box center [441, 78] width 39 height 4
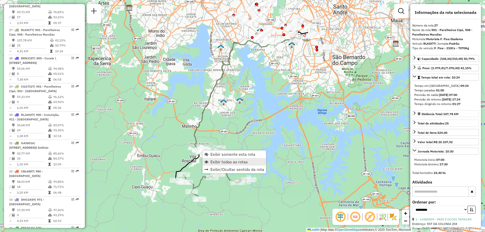
click at [212, 161] on span "Exibir todas as rotas" at bounding box center [229, 162] width 37 height 4
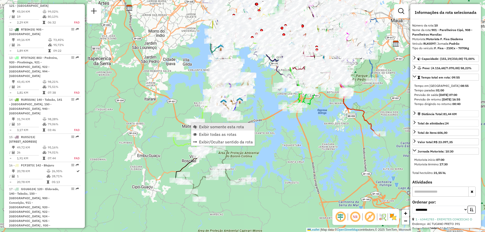
scroll to position [462, 0]
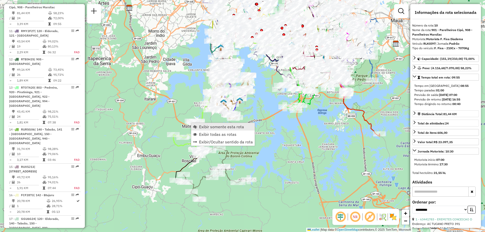
click at [202, 126] on span "Exibir somente esta rota" at bounding box center [221, 127] width 45 height 4
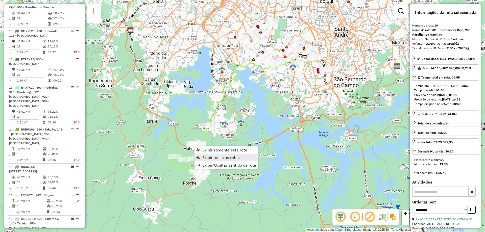
click at [206, 156] on span "Exibir todas as rotas" at bounding box center [221, 158] width 37 height 4
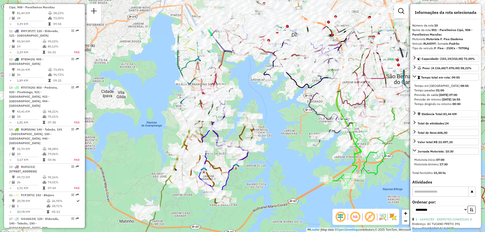
drag, startPoint x: 192, startPoint y: 69, endPoint x: 160, endPoint y: 134, distance: 72.4
click at [160, 134] on div "Janela de atendimento Grade de atendimento Capacidade Transportadoras Veículos …" at bounding box center [242, 116] width 485 height 232
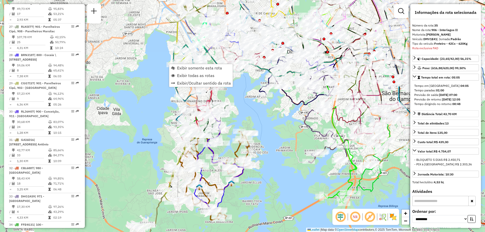
scroll to position [1289, 0]
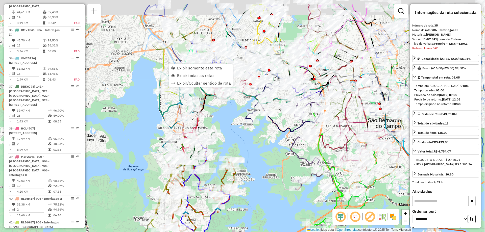
drag, startPoint x: 187, startPoint y: 30, endPoint x: 160, endPoint y: 70, distance: 48.6
click at [160, 70] on div "Janela de atendimento Grade de atendimento Capacidade Transportadoras Veículos …" at bounding box center [242, 116] width 485 height 232
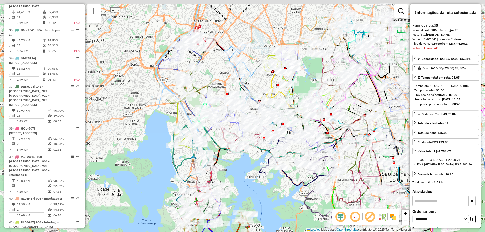
drag, startPoint x: 188, startPoint y: 30, endPoint x: 217, endPoint y: 80, distance: 58.0
click at [217, 80] on div "Janela de atendimento Grade de atendimento Capacidade Transportadoras Veículos …" at bounding box center [242, 116] width 485 height 232
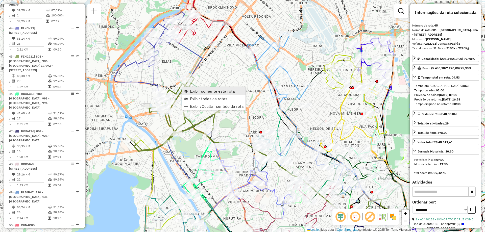
scroll to position [1599, 0]
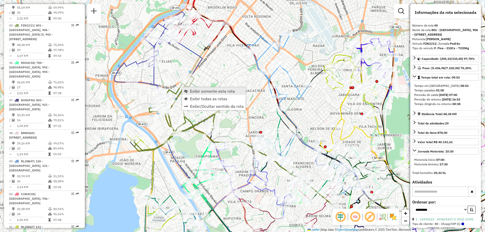
click at [197, 92] on span "Exibir somente esta rota" at bounding box center [212, 91] width 45 height 4
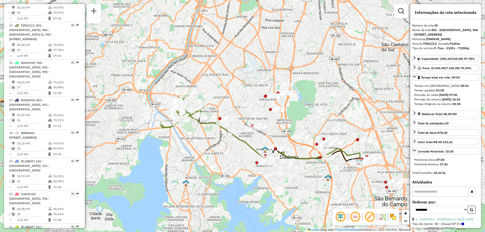
drag, startPoint x: 177, startPoint y: 137, endPoint x: 207, endPoint y: 150, distance: 32.4
click at [207, 150] on div "Janela de atendimento Grade de atendimento Capacidade Transportadoras Veículos …" at bounding box center [242, 116] width 485 height 232
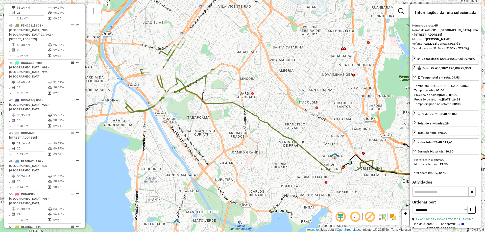
drag, startPoint x: 182, startPoint y: 130, endPoint x: 191, endPoint y: 137, distance: 11.4
click at [191, 137] on div "Janela de atendimento Grade de atendimento Capacidade Transportadoras Veículos …" at bounding box center [242, 116] width 485 height 232
click at [219, 91] on span "Exibir somente esta rota" at bounding box center [235, 92] width 45 height 4
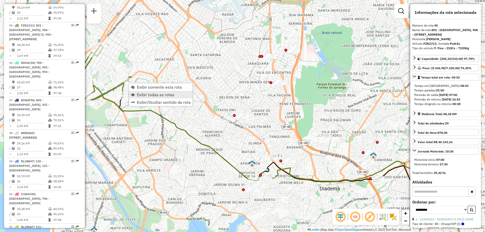
click at [142, 93] on span "Exibir todas as rotas" at bounding box center [155, 95] width 37 height 4
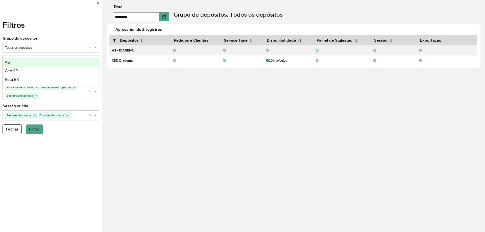
click at [31, 48] on input "text" at bounding box center [46, 48] width 82 height 5
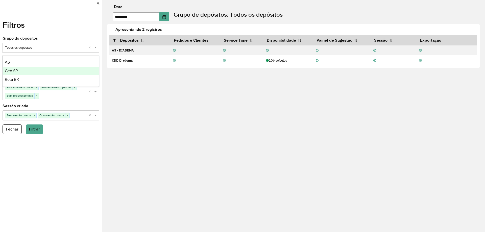
click at [19, 70] on div "Geo SP" at bounding box center [51, 71] width 96 height 9
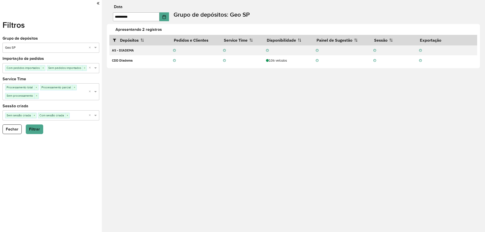
click at [233, 119] on div "**********" at bounding box center [294, 116] width 384 height 232
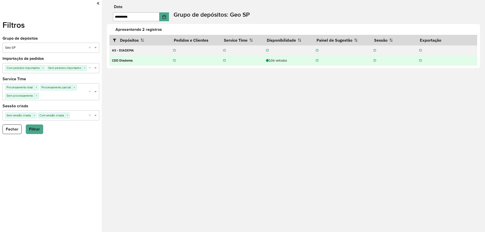
click at [143, 58] on td "CDD Diadema" at bounding box center [139, 60] width 61 height 10
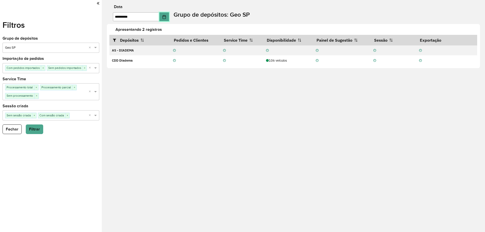
click at [166, 16] on icon "Choose Date" at bounding box center [164, 17] width 3 height 4
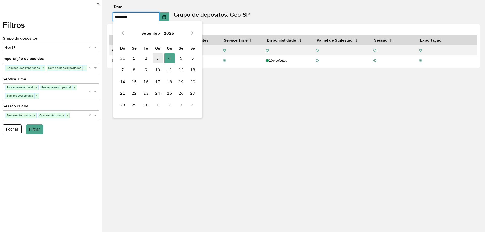
click at [159, 61] on span "3" at bounding box center [158, 58] width 10 height 10
type input "**********"
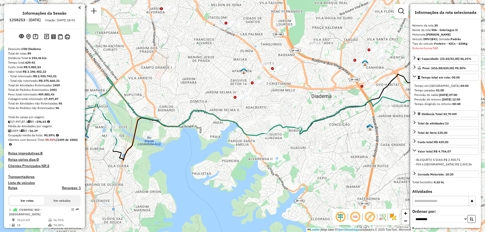
select select "**********"
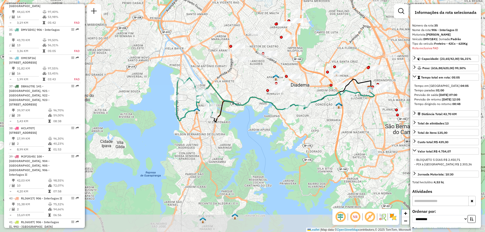
drag, startPoint x: 199, startPoint y: 157, endPoint x: 246, endPoint y: 130, distance: 53.9
click at [246, 130] on div "Janela de atendimento Grade de atendimento Capacidade Transportadoras Veículos …" at bounding box center [242, 116] width 485 height 232
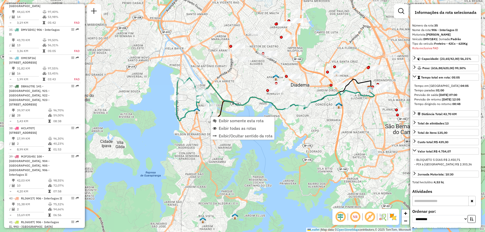
scroll to position [1288, 0]
click at [223, 130] on span "Exibir todas as rotas" at bounding box center [237, 128] width 37 height 4
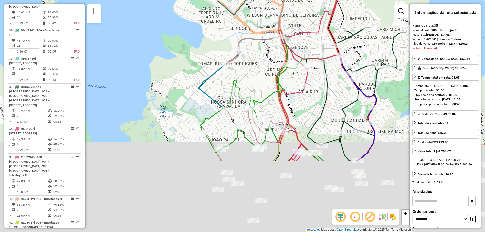
drag, startPoint x: 185, startPoint y: 158, endPoint x: 181, endPoint y: 57, distance: 100.7
click at [181, 57] on div "Janela de atendimento Grade de atendimento Capacidade Transportadoras Veículos …" at bounding box center [242, 116] width 485 height 232
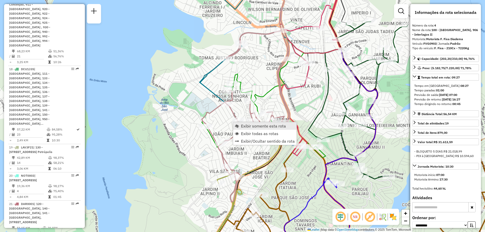
scroll to position [292, 0]
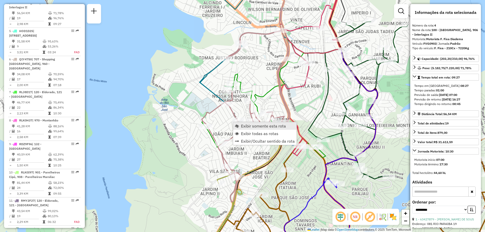
click at [246, 125] on span "Exibir somente esta rota" at bounding box center [263, 126] width 45 height 4
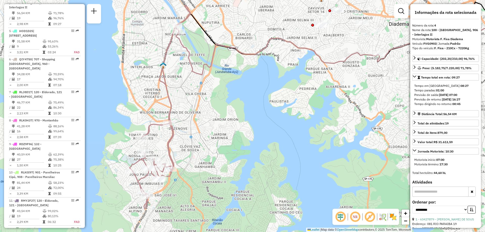
drag, startPoint x: 177, startPoint y: 136, endPoint x: 258, endPoint y: 126, distance: 82.1
click at [258, 126] on div "Janela de atendimento Grade de atendimento Capacidade Transportadoras Veículos …" at bounding box center [242, 116] width 485 height 232
click at [194, 183] on link "Exibir todas as rotas" at bounding box center [202, 180] width 63 height 8
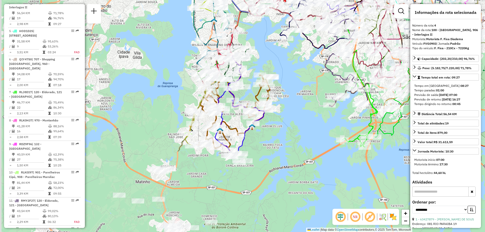
drag, startPoint x: 177, startPoint y: 197, endPoint x: 226, endPoint y: 92, distance: 115.7
click at [226, 92] on icon at bounding box center [304, 63] width 174 height 128
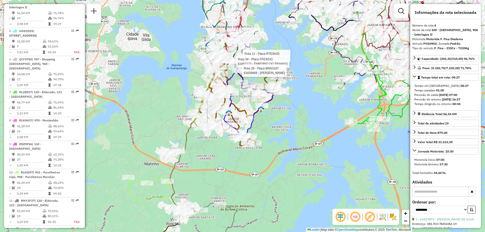
drag, startPoint x: 204, startPoint y: 176, endPoint x: 213, endPoint y: 158, distance: 19.8
click at [213, 158] on div "Rota 12 - Placa RTE0H25 63413665 - GILBERTO FERNARDES D Rota 34 - Placa FFE4G31…" at bounding box center [242, 116] width 485 height 232
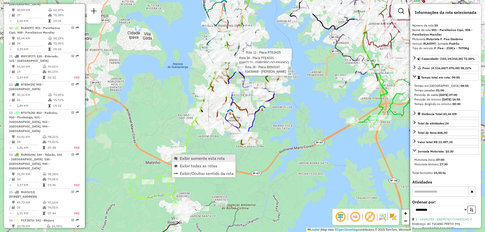
scroll to position [462, 0]
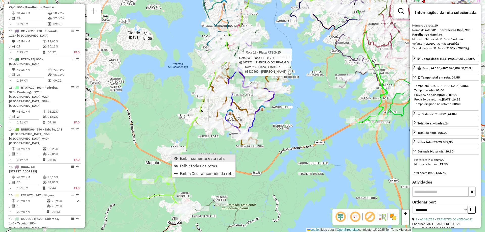
click at [195, 160] on span "Exibir somente esta rota" at bounding box center [202, 159] width 45 height 4
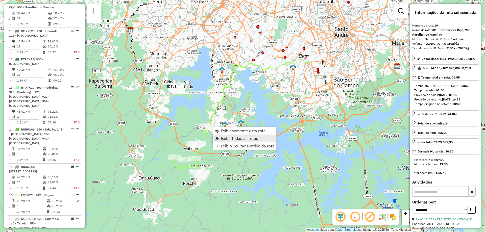
click at [230, 138] on span "Exibir todas as rotas" at bounding box center [239, 139] width 37 height 4
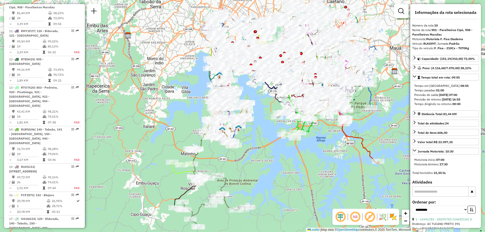
drag, startPoint x: 188, startPoint y: 98, endPoint x: 183, endPoint y: 105, distance: 9.2
click at [183, 105] on div "Janela de atendimento Grade de atendimento Capacidade Transportadoras Veículos …" at bounding box center [242, 116] width 485 height 232
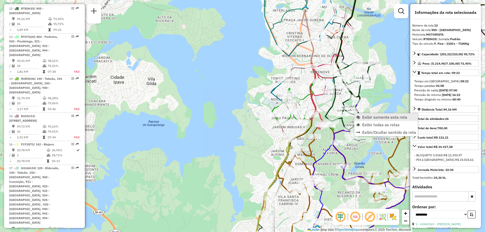
scroll to position [519, 0]
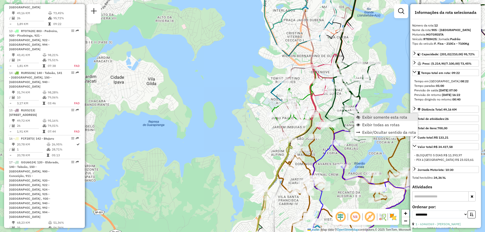
click at [374, 117] on span "Exibir somente esta rota" at bounding box center [385, 117] width 45 height 4
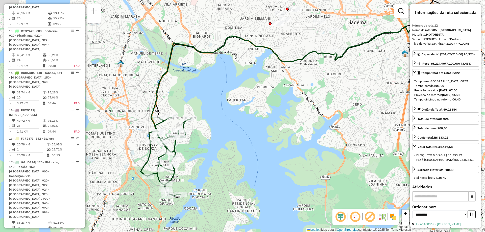
drag, startPoint x: 176, startPoint y: 179, endPoint x: 244, endPoint y: 160, distance: 69.6
click at [244, 160] on div "Janela de atendimento Grade de atendimento Capacidade Transportadoras Veículos …" at bounding box center [242, 116] width 485 height 232
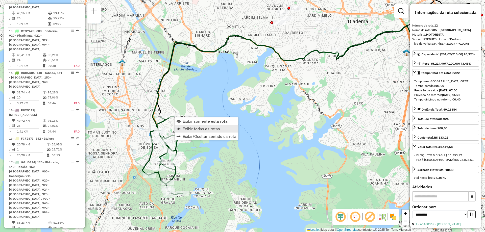
click at [193, 127] on span "Exibir todas as rotas" at bounding box center [201, 129] width 37 height 4
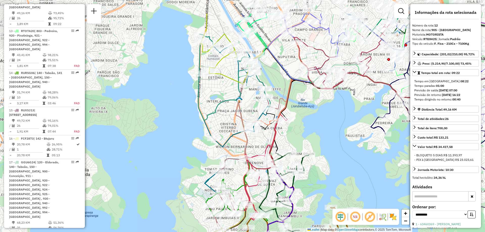
drag, startPoint x: 136, startPoint y: 104, endPoint x: 254, endPoint y: 142, distance: 123.4
click at [253, 142] on div "Janela de atendimento Grade de atendimento Capacidade Transportadoras Veículos …" at bounding box center [242, 116] width 485 height 232
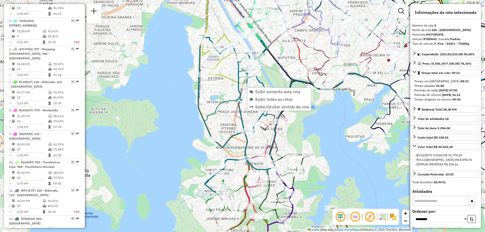
scroll to position [264, 0]
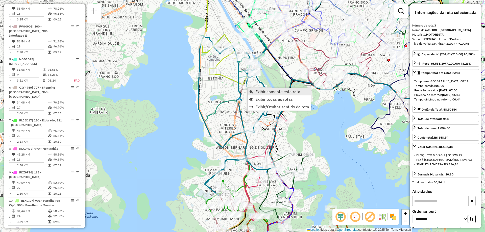
click at [260, 91] on span "Exibir somente esta rota" at bounding box center [278, 92] width 45 height 4
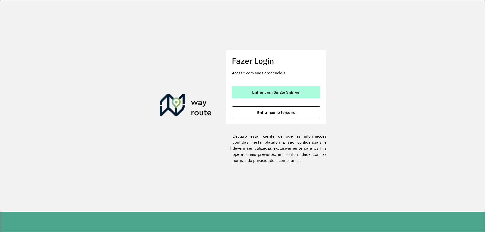
click at [264, 88] on button "Entrar com Single Sign-on" at bounding box center [276, 92] width 89 height 12
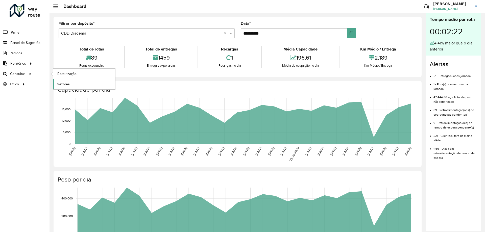
click at [64, 84] on span "Setores" at bounding box center [63, 84] width 12 height 5
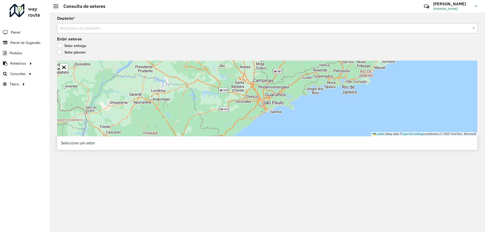
click at [160, 32] on div "Selecione um depósito" at bounding box center [267, 28] width 421 height 10
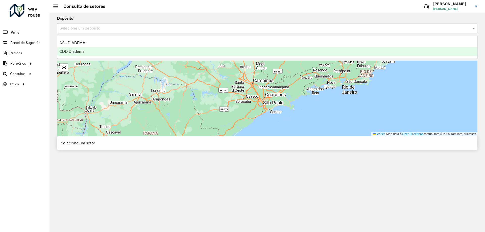
click at [115, 49] on div "CDD Diadema" at bounding box center [267, 51] width 420 height 9
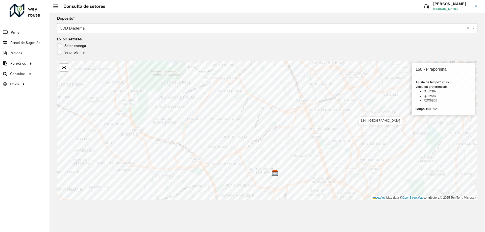
drag, startPoint x: 440, startPoint y: 82, endPoint x: 449, endPoint y: 83, distance: 8.6
click at [449, 83] on div "Ajuste de tempo: 120 %" at bounding box center [444, 82] width 56 height 5
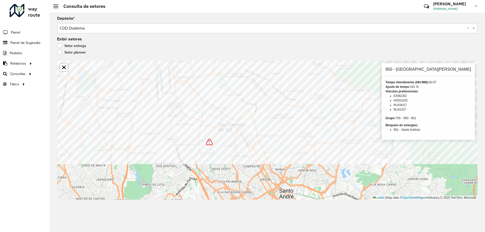
click at [313, 57] on div "Depósito * Selecione um depósito × CDD Diadema × Exibir setores Setor entrega S…" at bounding box center [268, 123] width 436 height 220
